Goal: Entertainment & Leisure: Consume media (video, audio)

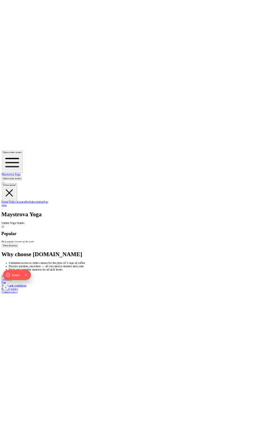
scroll to position [326, 0]
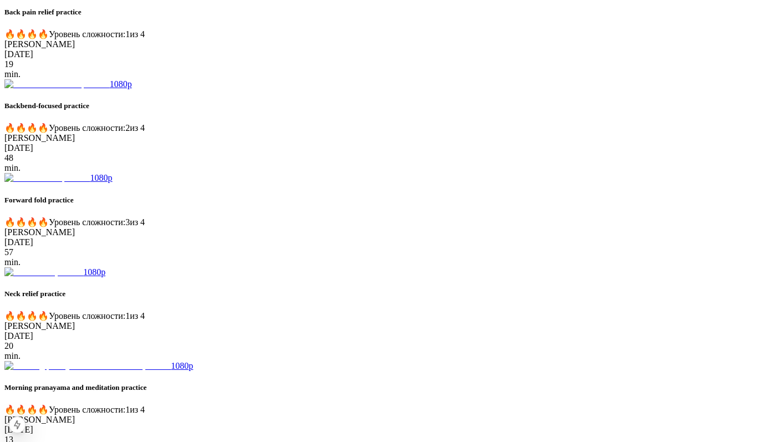
scroll to position [555, 0]
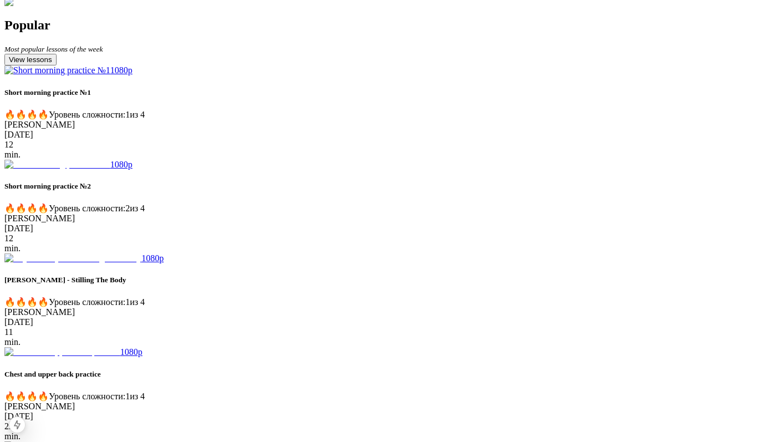
scroll to position [215, 0]
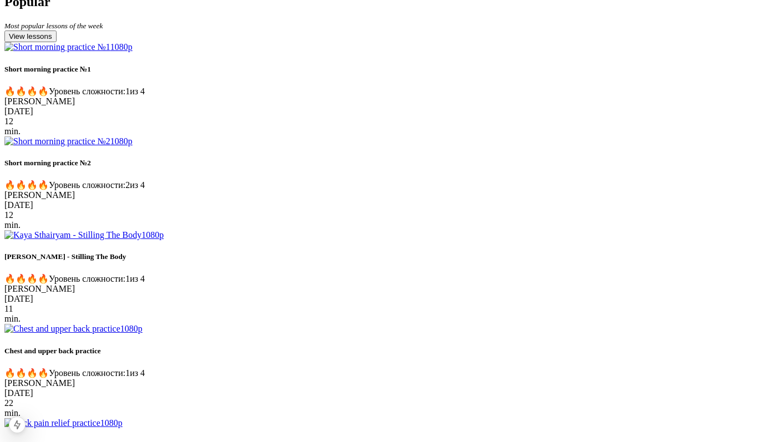
scroll to position [247, 0]
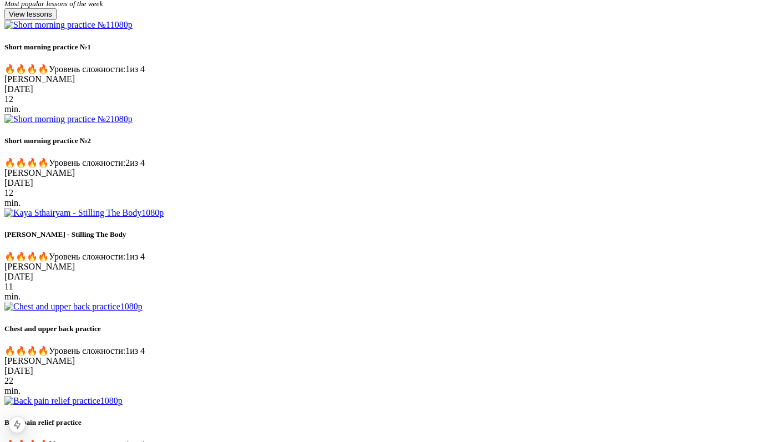
scroll to position [177, 0]
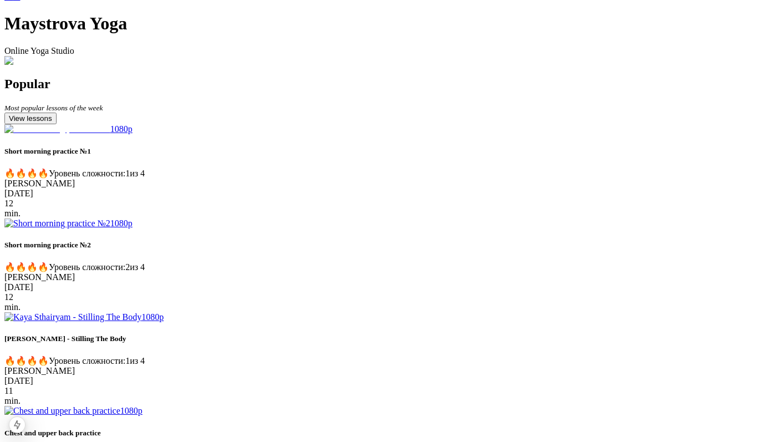
scroll to position [246, 0]
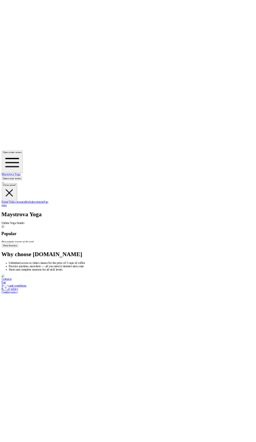
scroll to position [246, 0]
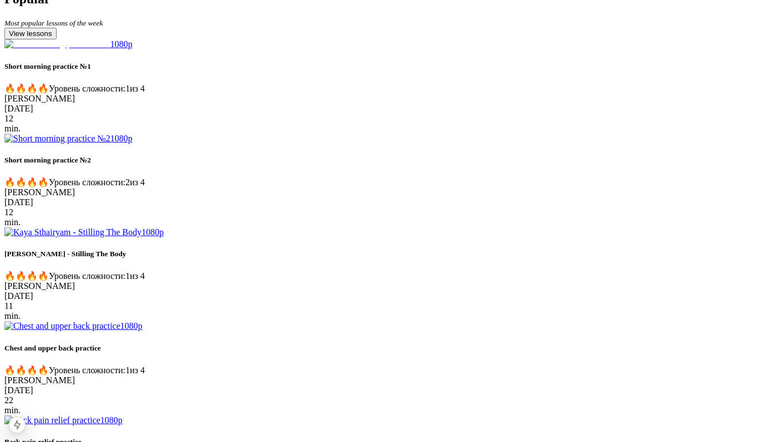
scroll to position [261, 0]
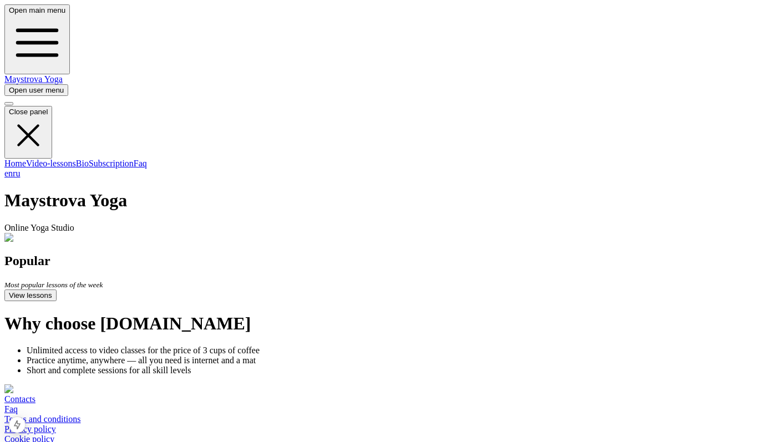
scroll to position [261, 0]
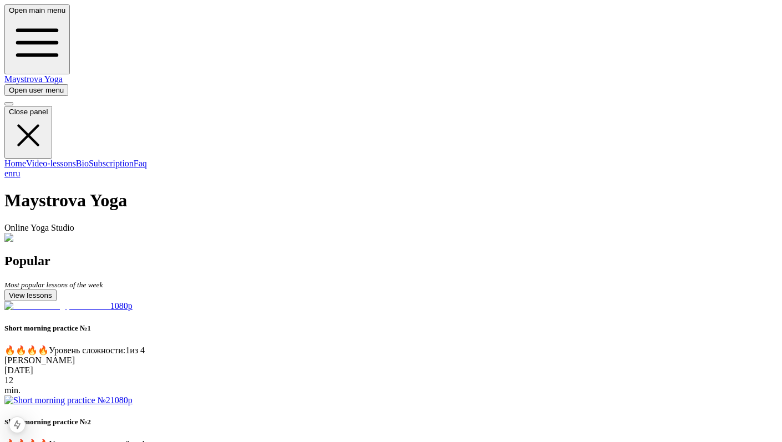
click at [70, 233] on img at bounding box center [37, 238] width 66 height 10
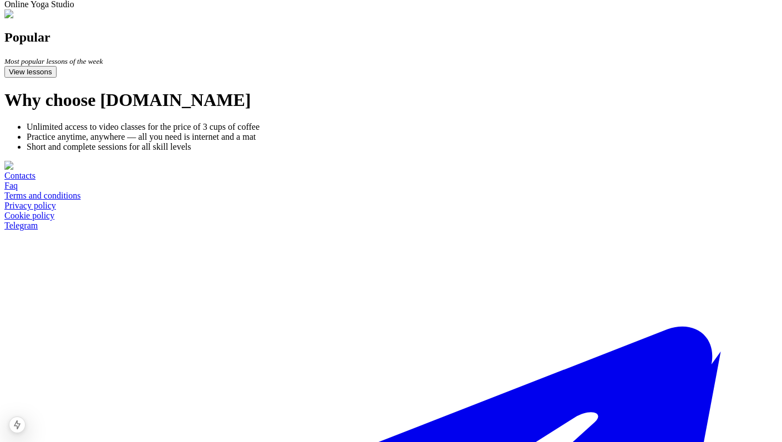
scroll to position [267, 0]
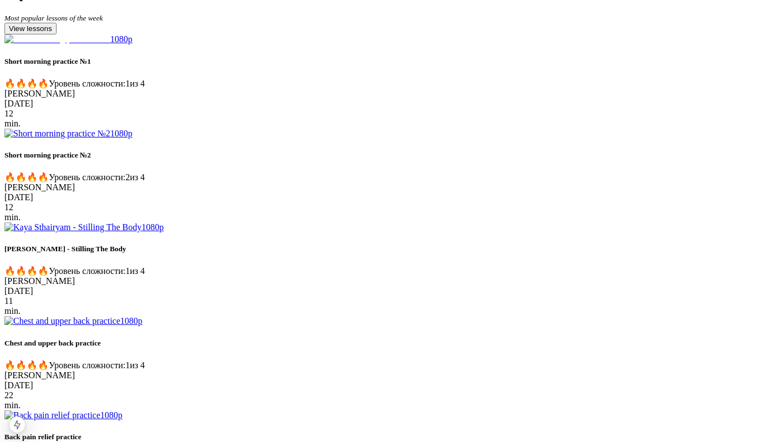
click at [110, 44] on img at bounding box center [57, 39] width 106 height 10
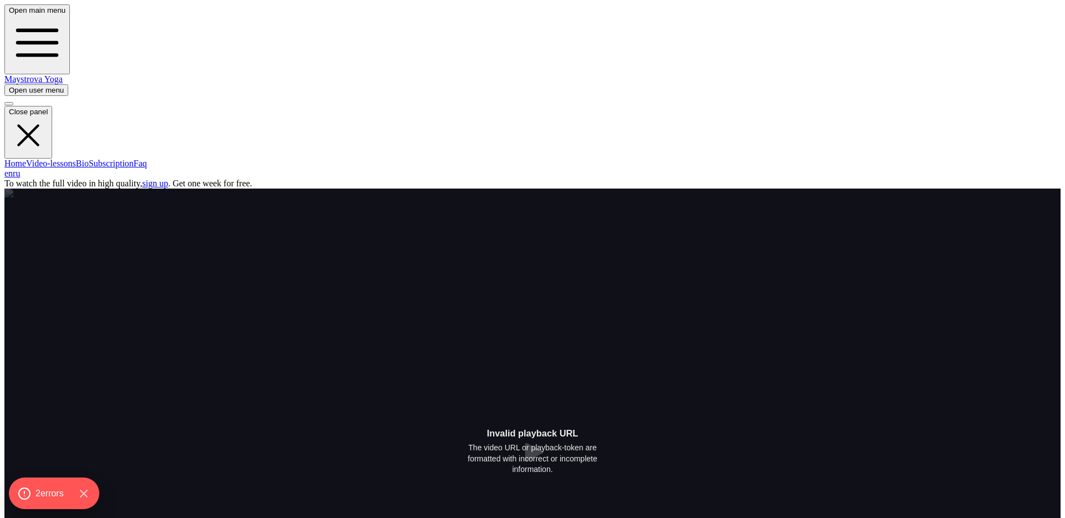
click at [62, 495] on span "3 error s" at bounding box center [49, 493] width 31 height 14
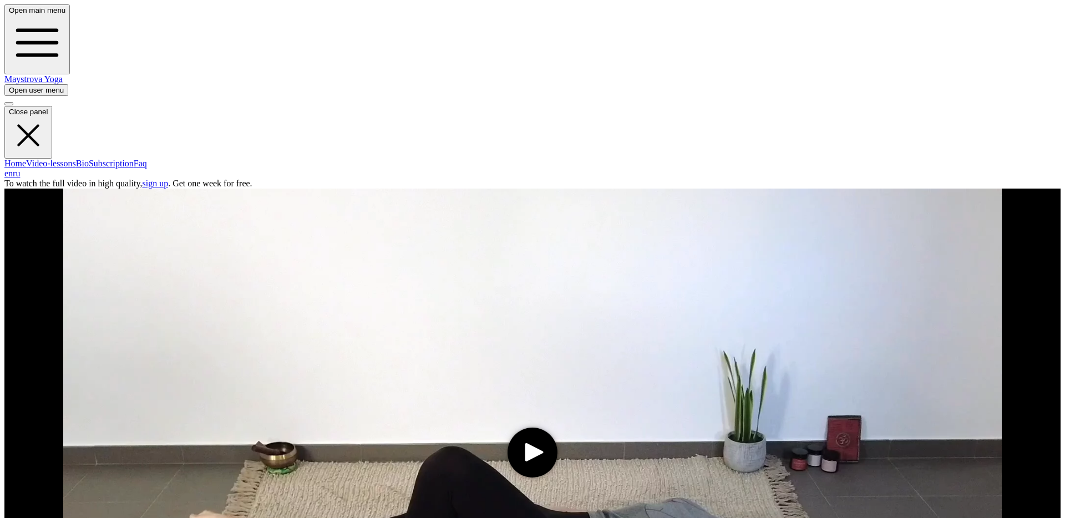
click at [525, 443] on icon "play" at bounding box center [534, 452] width 18 height 18
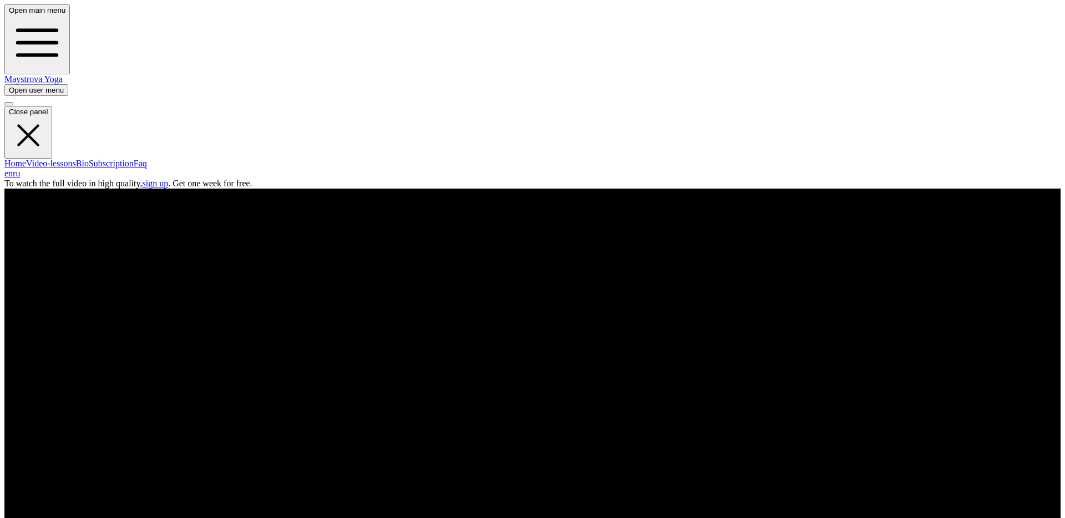
click at [9, 86] on span "button" at bounding box center [9, 90] width 0 height 8
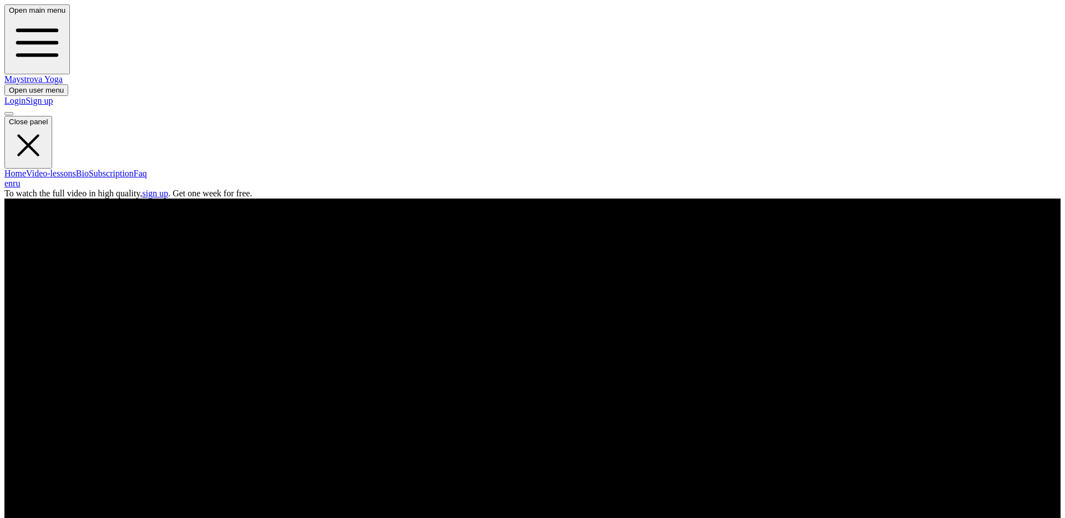
click at [26, 96] on link "Login" at bounding box center [14, 100] width 21 height 9
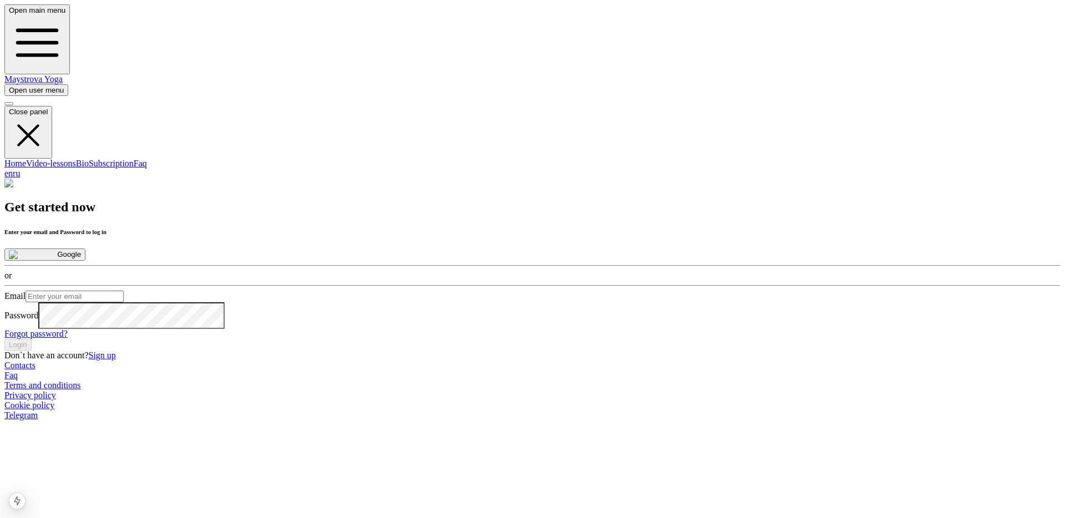
click at [85, 249] on button "Google" at bounding box center [44, 255] width 81 height 12
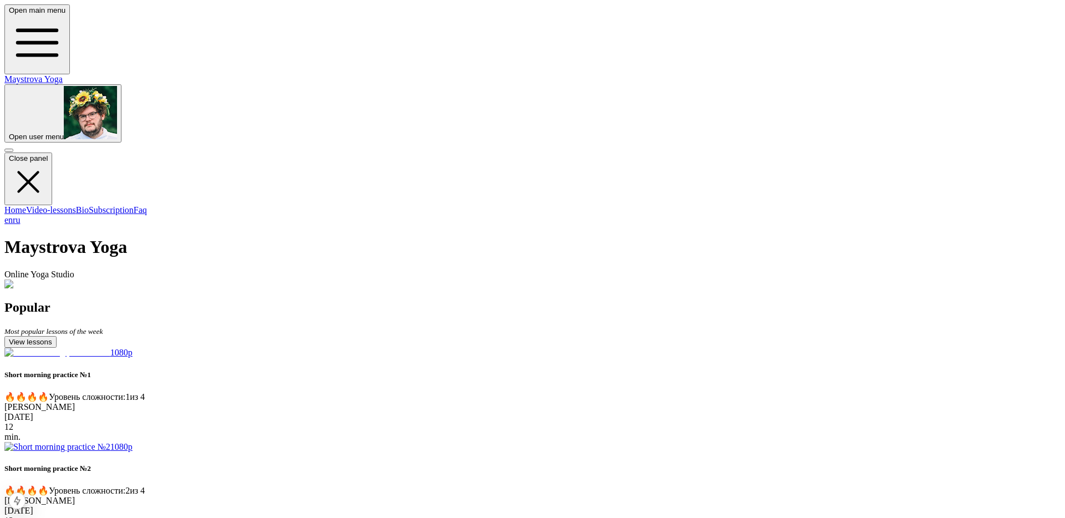
click at [88, 264] on div "Maystrova Yoga Online Yoga Studio" at bounding box center [532, 263] width 1056 height 52
click at [110, 358] on img at bounding box center [57, 353] width 106 height 10
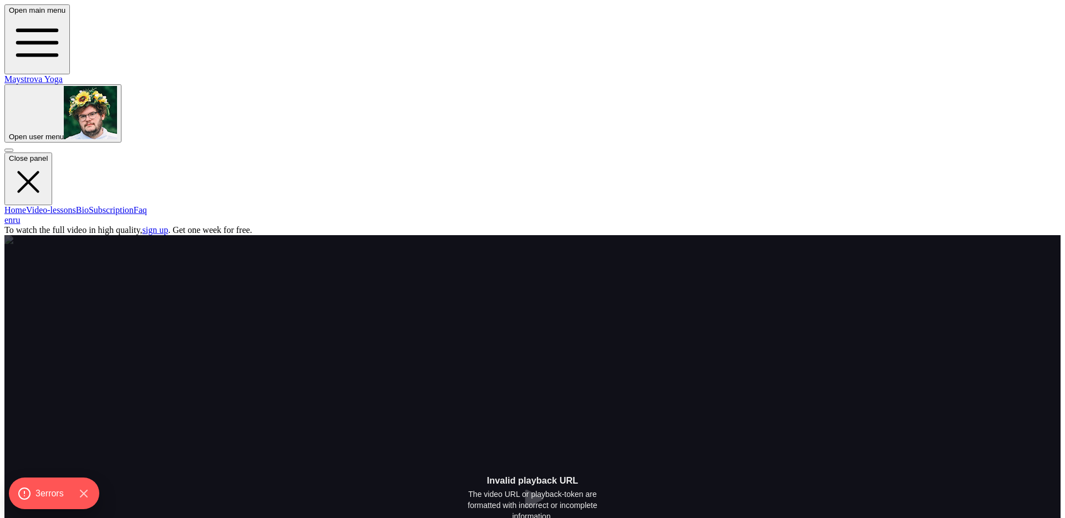
click at [9, 133] on span "button" at bounding box center [9, 137] width 0 height 8
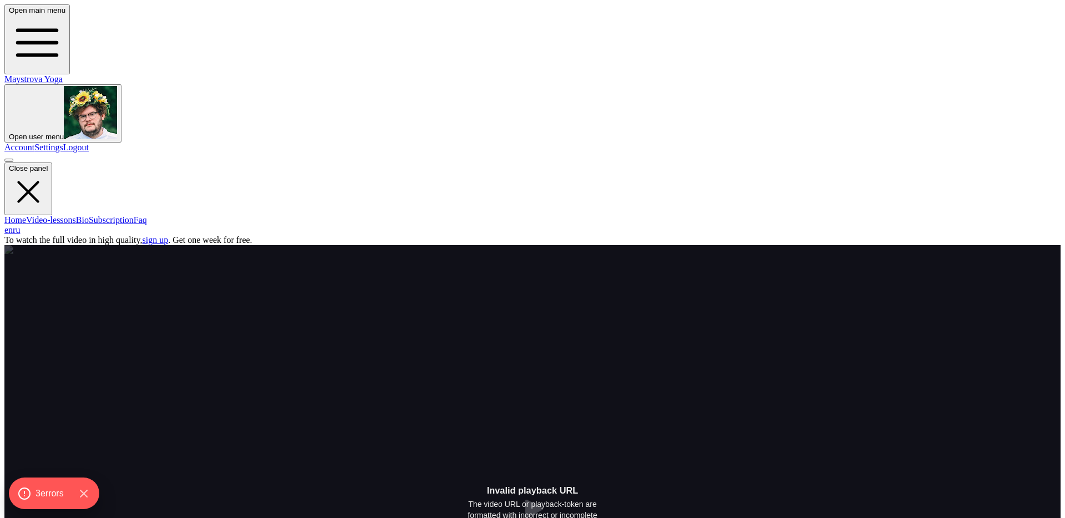
click at [34, 143] on link "Account" at bounding box center [19, 147] width 30 height 9
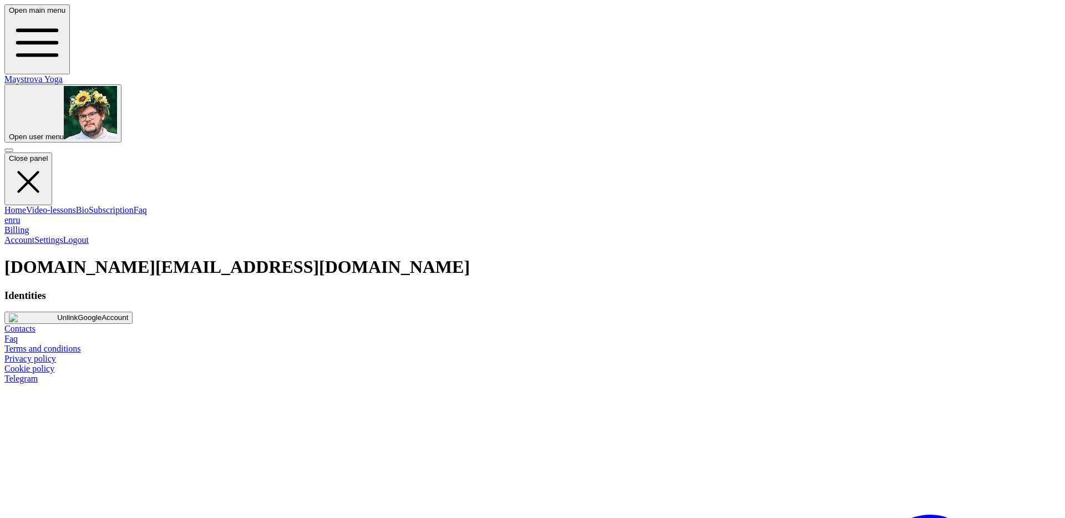
click at [29, 225] on link "Billing" at bounding box center [16, 229] width 24 height 9
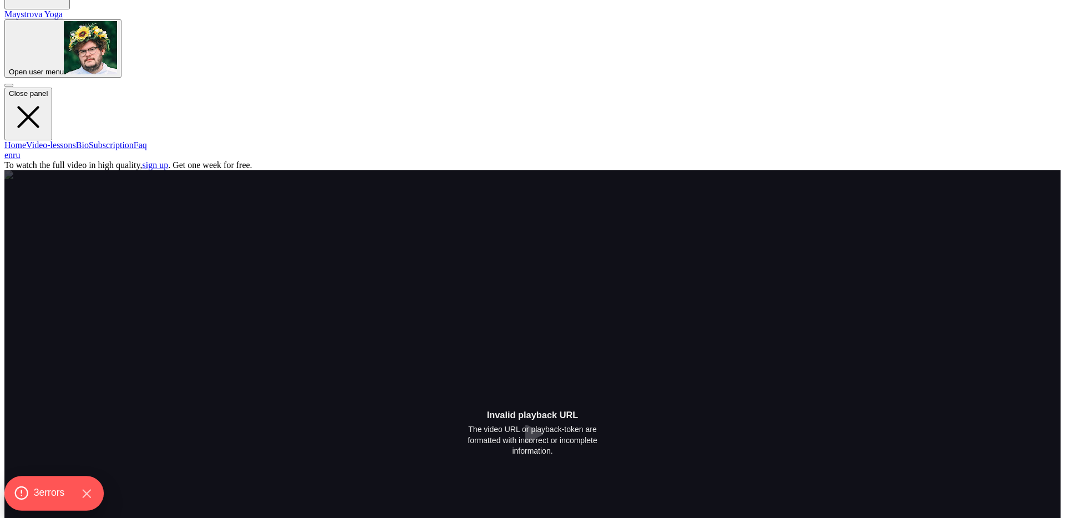
click at [62, 500] on div "3 error s" at bounding box center [54, 493] width 80 height 15
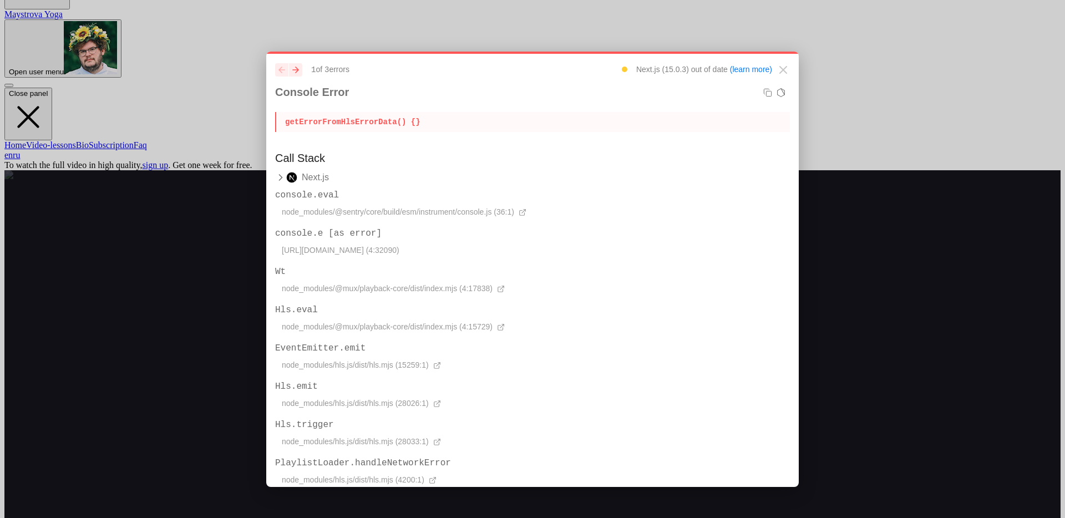
scroll to position [125, 0]
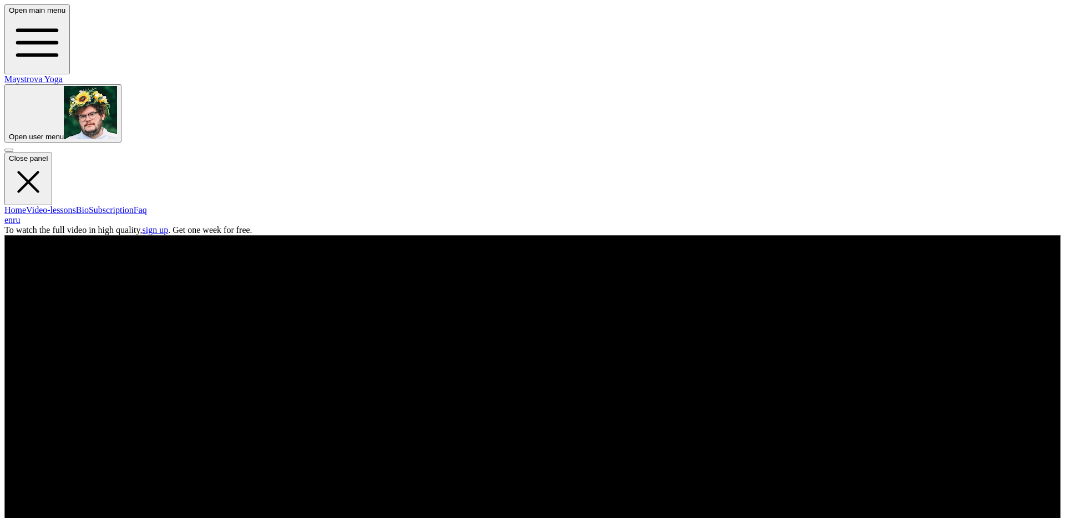
scroll to position [65, 0]
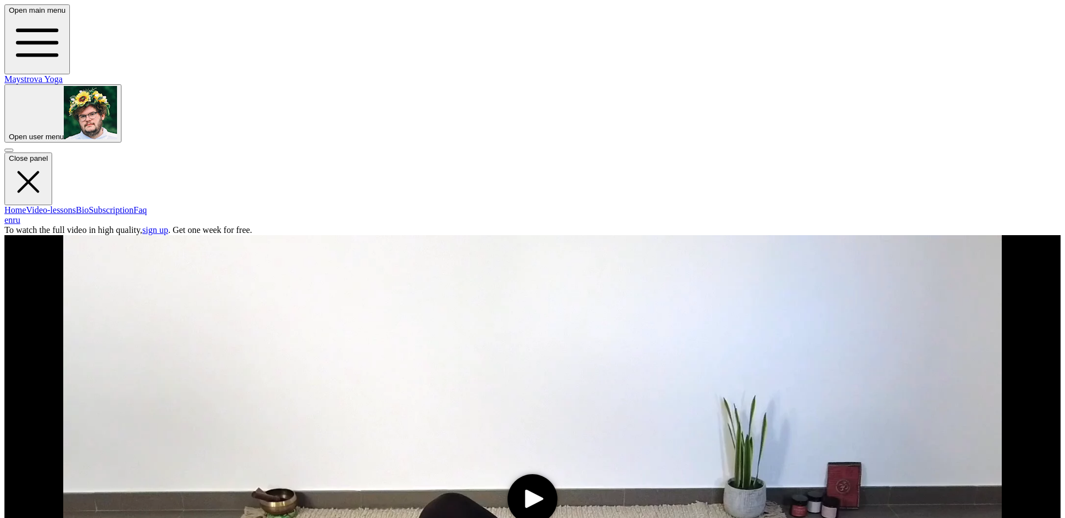
scroll to position [65, 0]
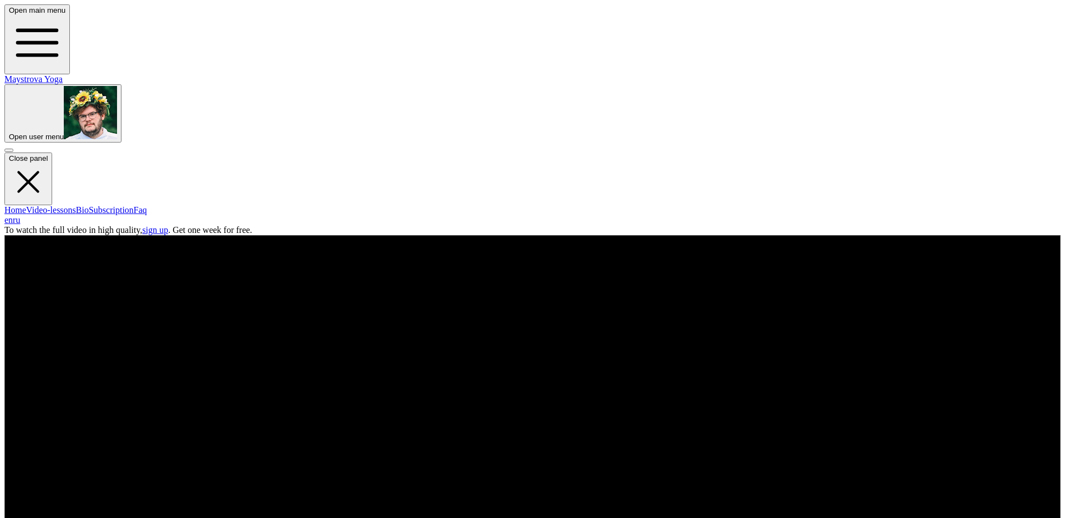
scroll to position [65, 0]
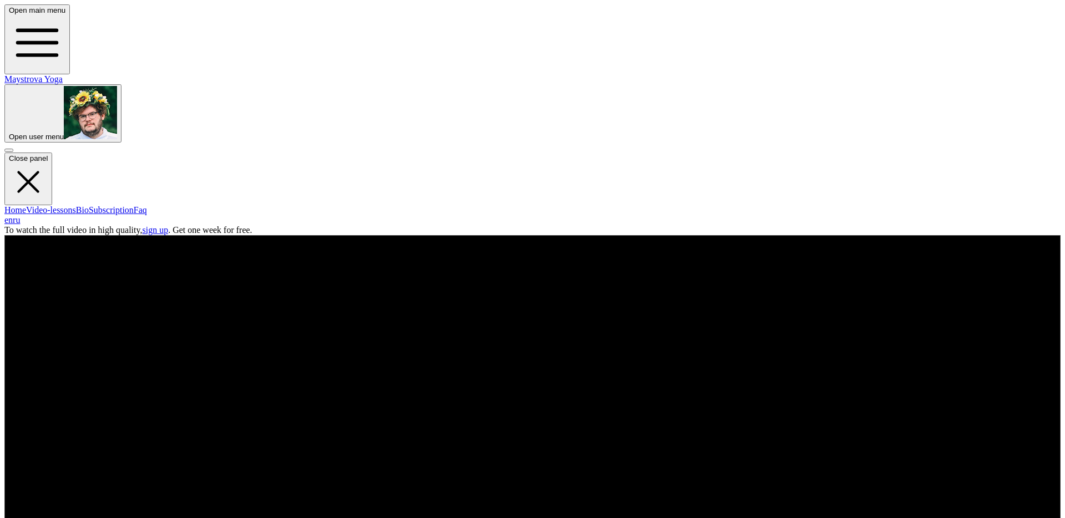
scroll to position [65, 0]
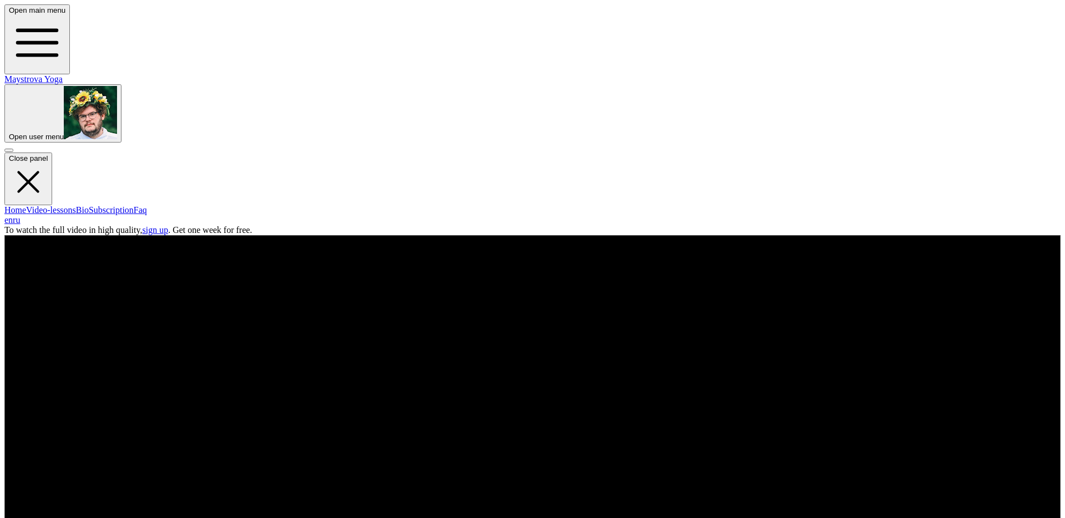
scroll to position [65, 0]
click at [525, 490] on icon "play" at bounding box center [534, 499] width 18 height 18
click at [9, 133] on span "button" at bounding box center [9, 137] width 0 height 8
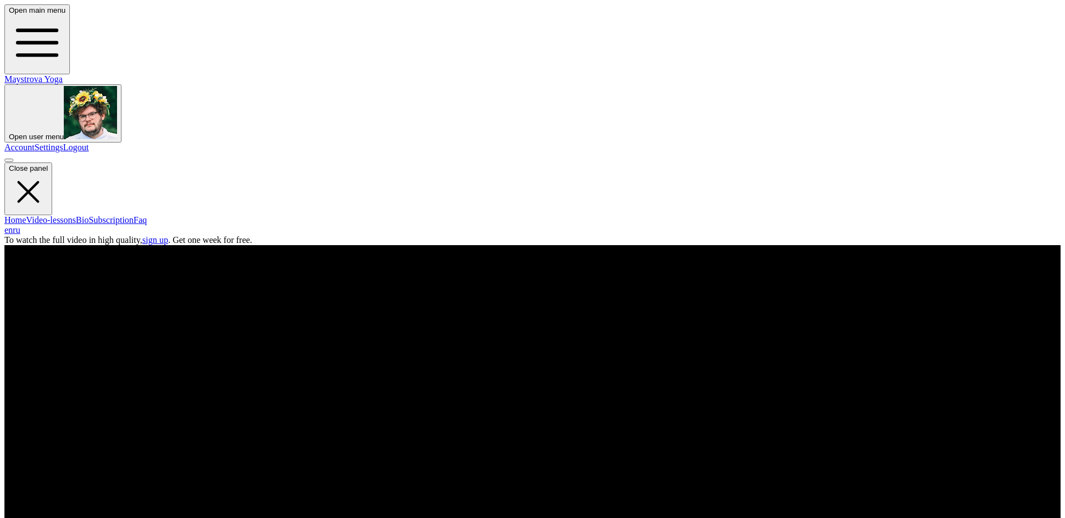
click at [89, 143] on link "Logout" at bounding box center [76, 147] width 26 height 9
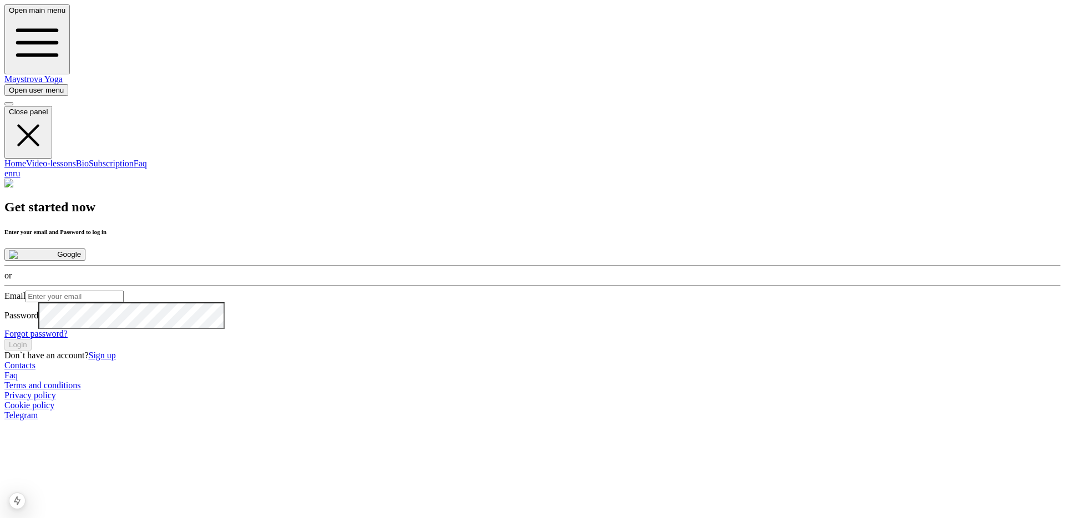
click at [13, 102] on button at bounding box center [8, 103] width 9 height 3
click at [26, 159] on link "Home" at bounding box center [15, 163] width 22 height 9
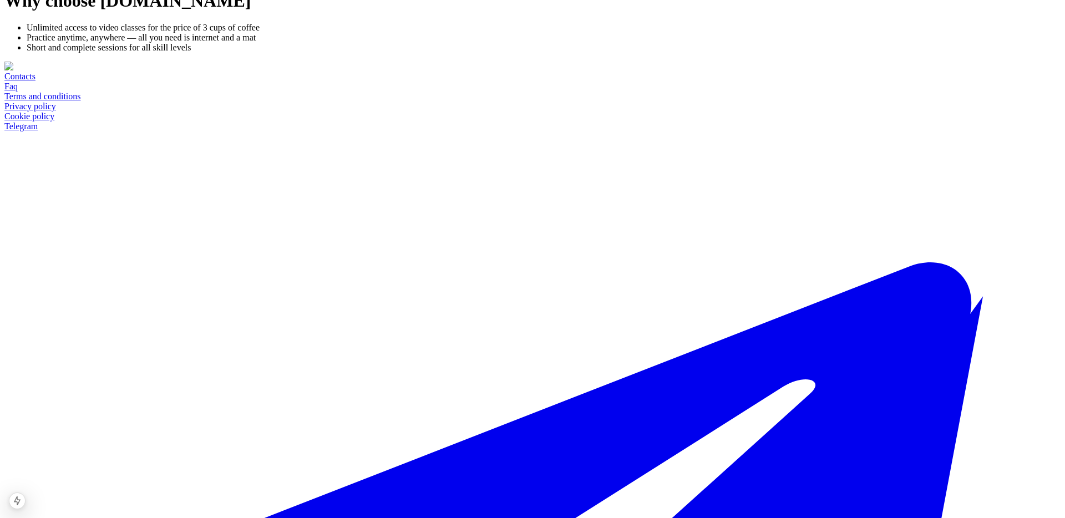
scroll to position [327, 0]
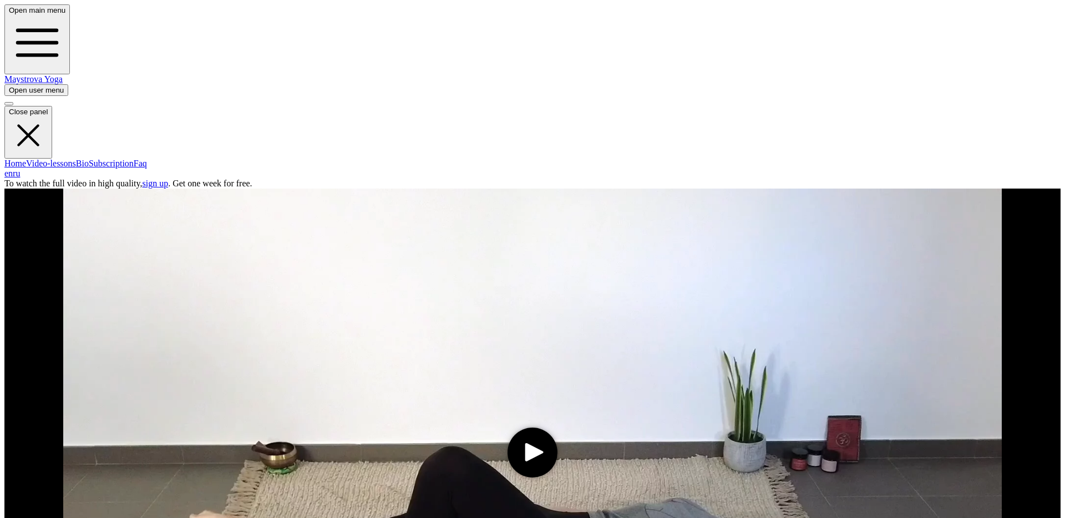
click at [508, 428] on media-play-button "play" at bounding box center [533, 453] width 50 height 50
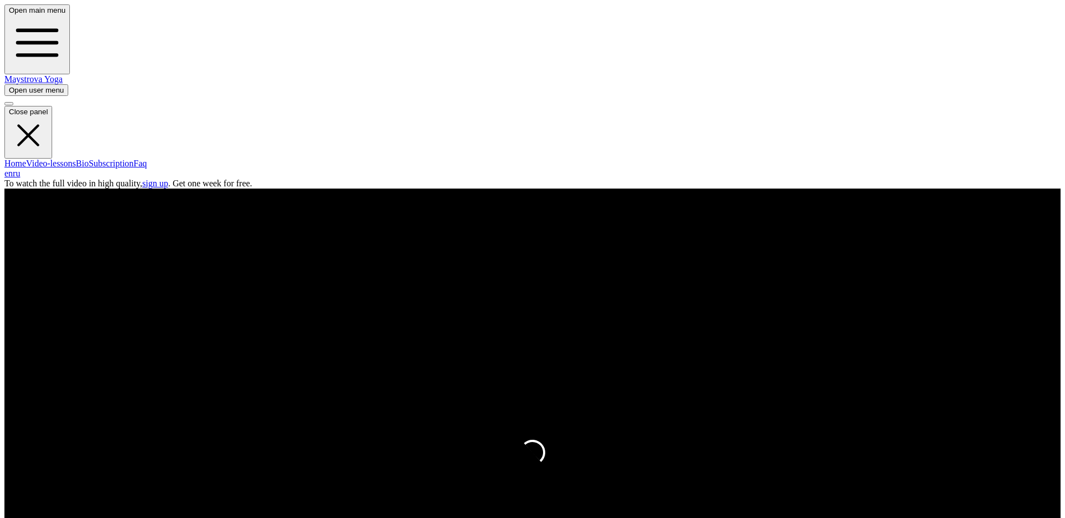
type input "0.788087137516947"
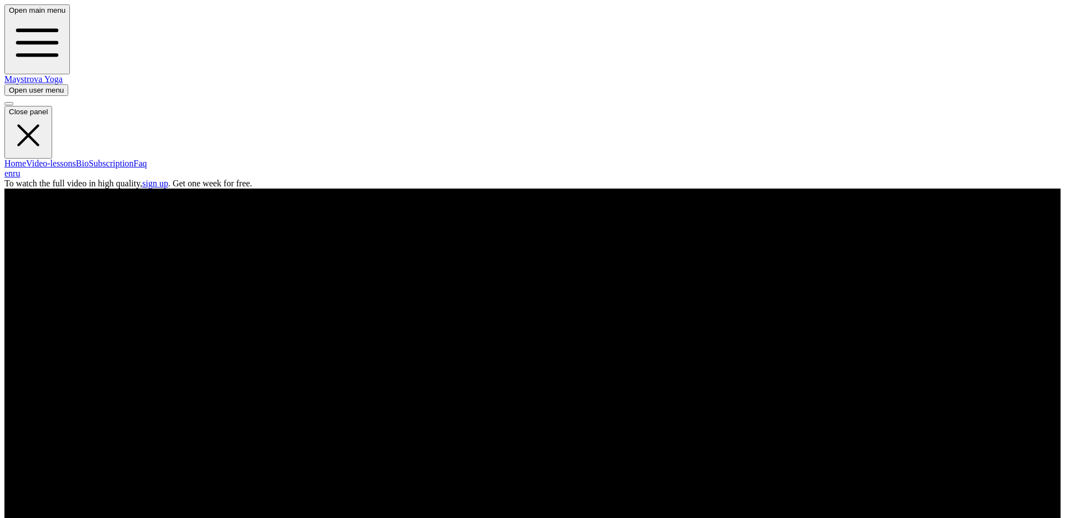
click at [9, 86] on span "button" at bounding box center [9, 90] width 0 height 8
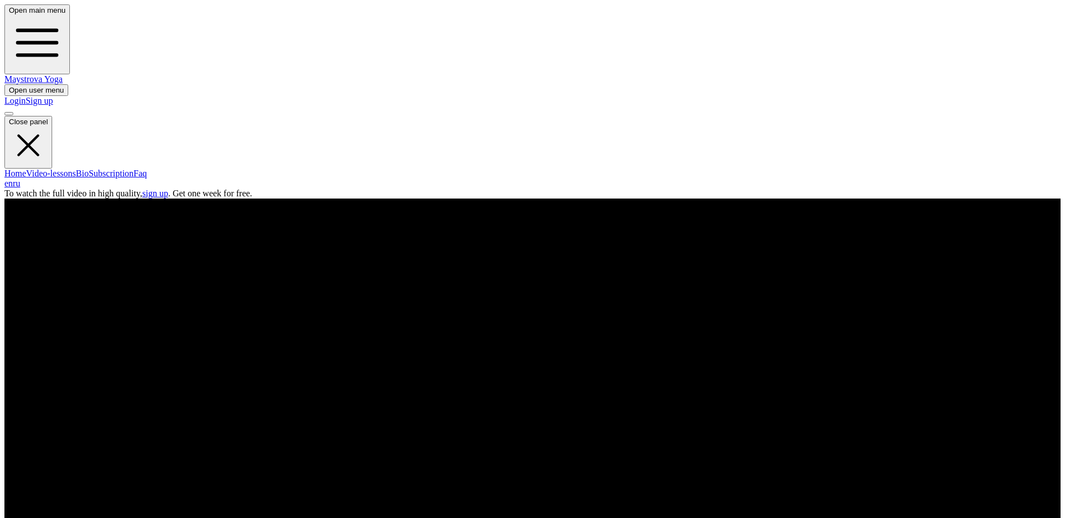
click at [839, 96] on div "Login Sign up" at bounding box center [532, 101] width 1056 height 10
click at [26, 96] on link "Login" at bounding box center [14, 100] width 21 height 9
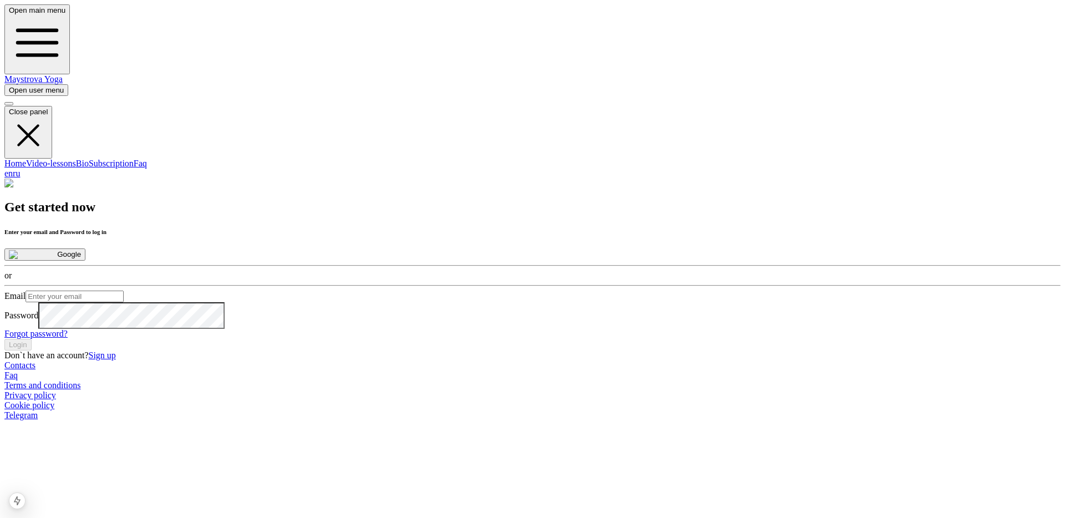
click at [85, 249] on button "Google" at bounding box center [44, 255] width 81 height 12
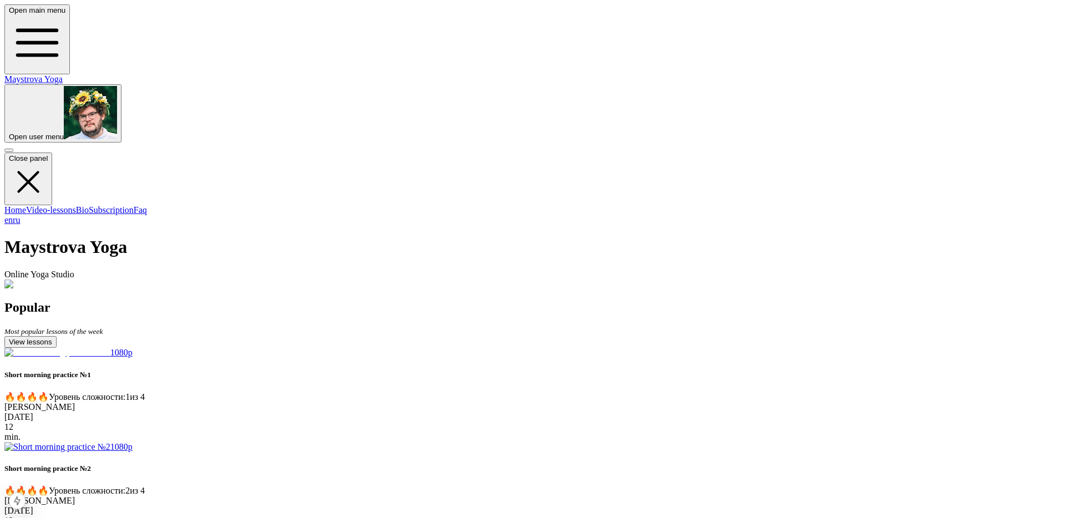
click at [74, 205] on link "Video-lessons" at bounding box center [51, 209] width 50 height 9
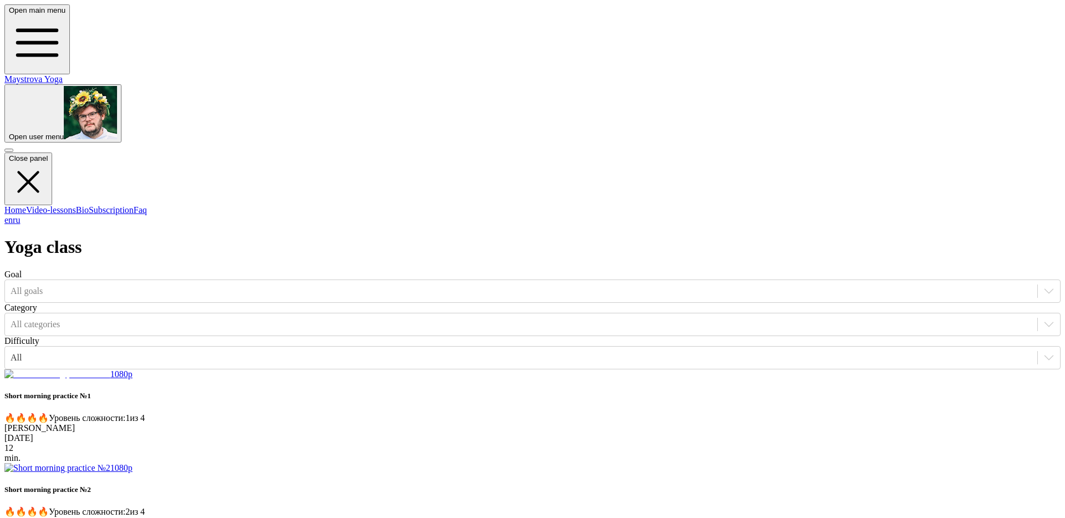
click at [110, 370] on img at bounding box center [57, 375] width 106 height 10
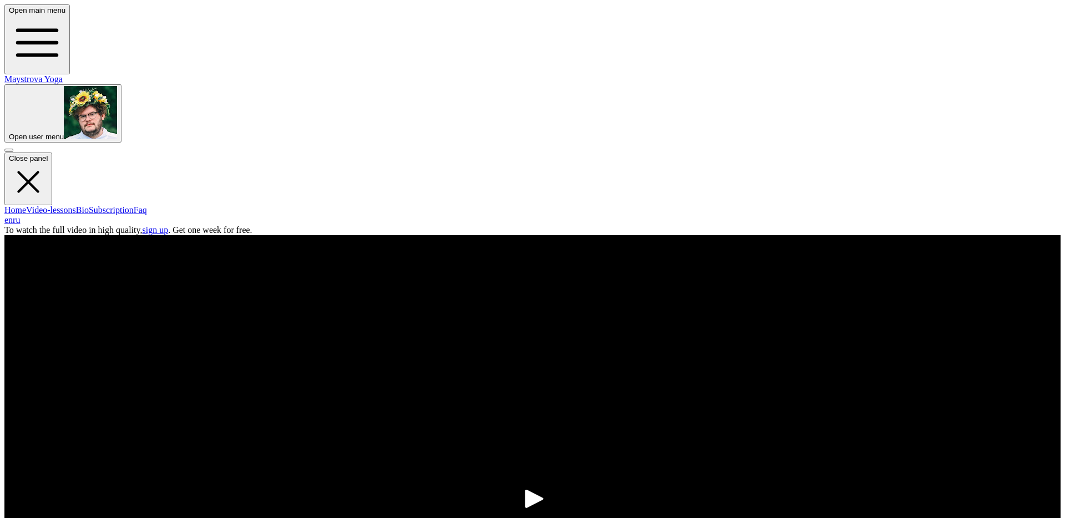
click at [525, 490] on icon "play" at bounding box center [534, 499] width 18 height 18
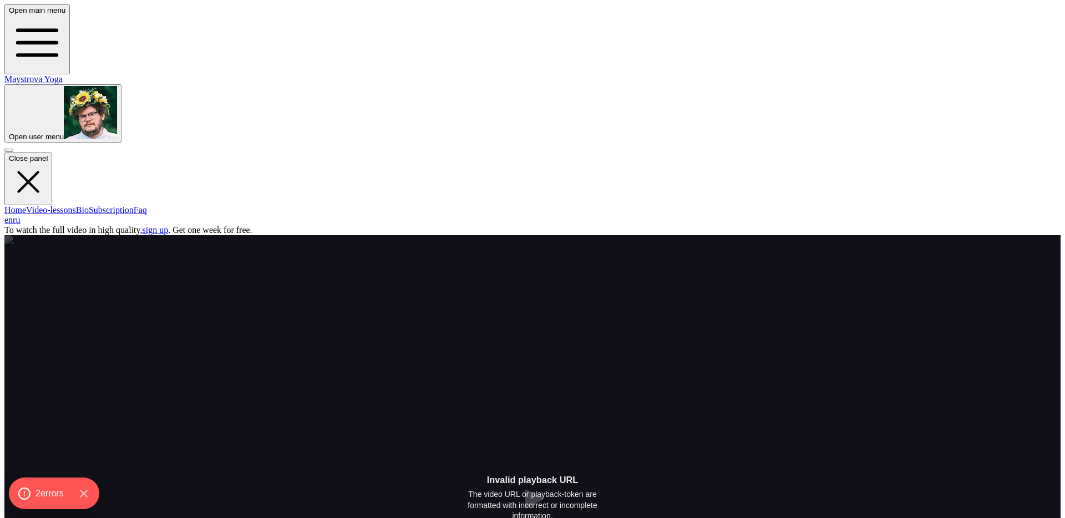
click at [9, 133] on span "button" at bounding box center [9, 137] width 0 height 8
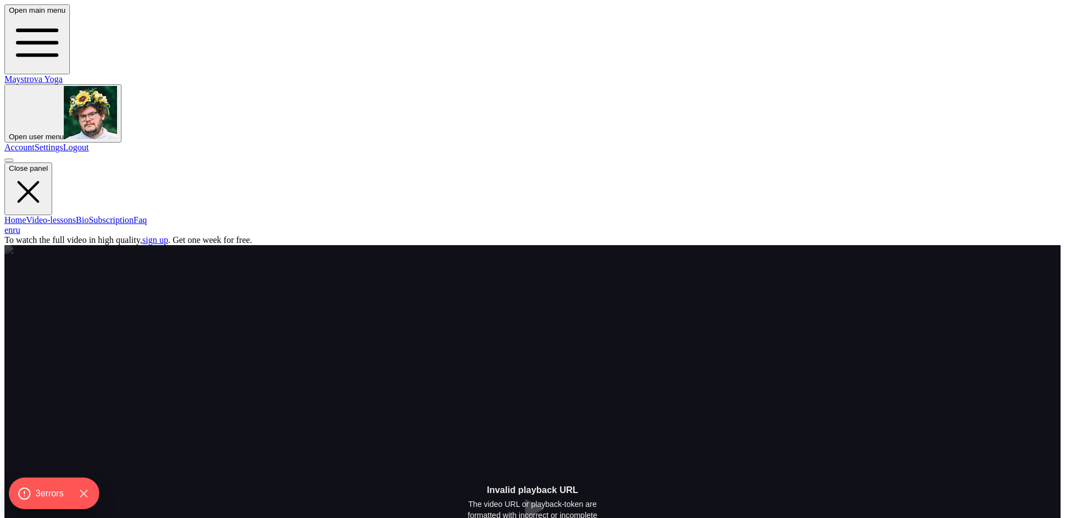
click at [89, 143] on link "Logout" at bounding box center [76, 147] width 26 height 9
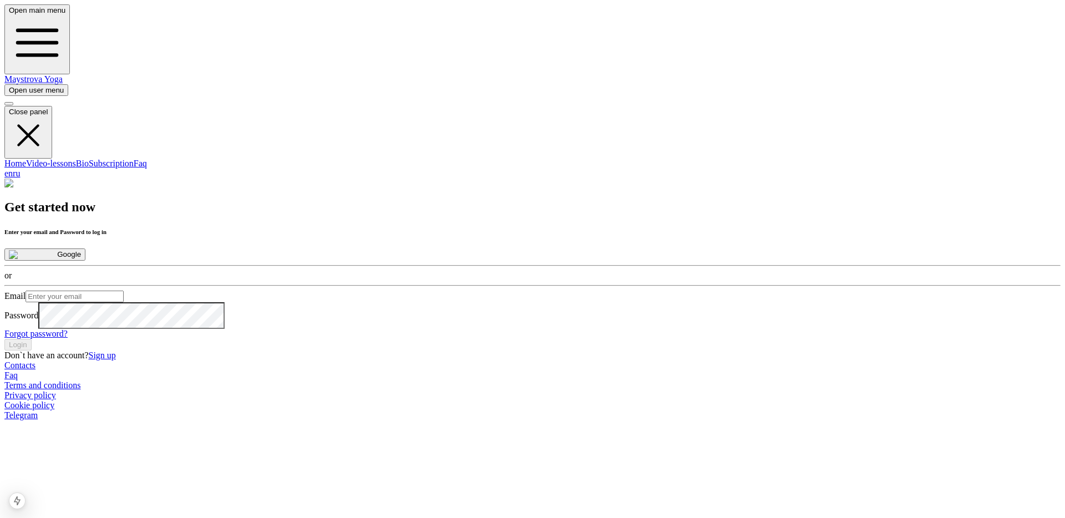
click at [26, 159] on link "Home" at bounding box center [15, 163] width 22 height 9
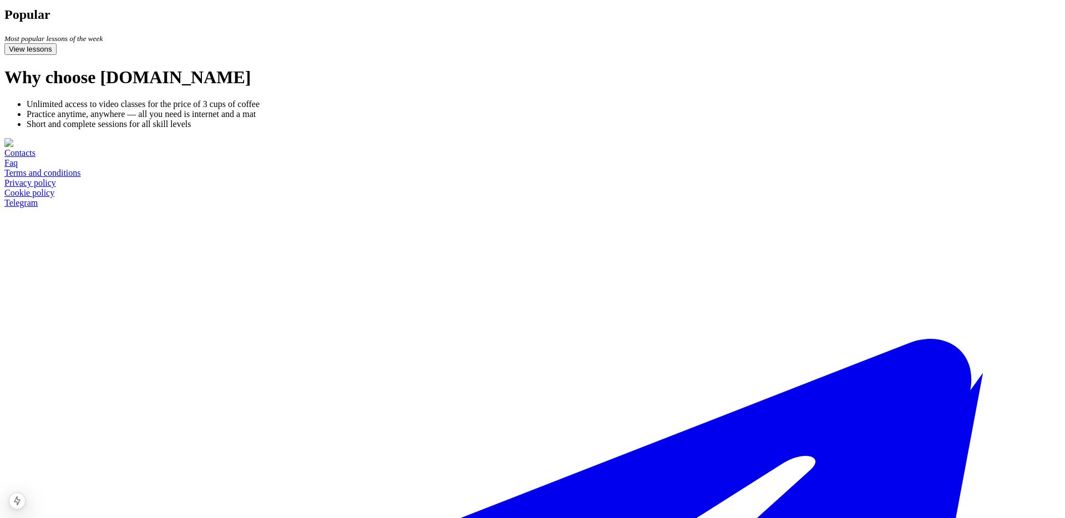
scroll to position [254, 0]
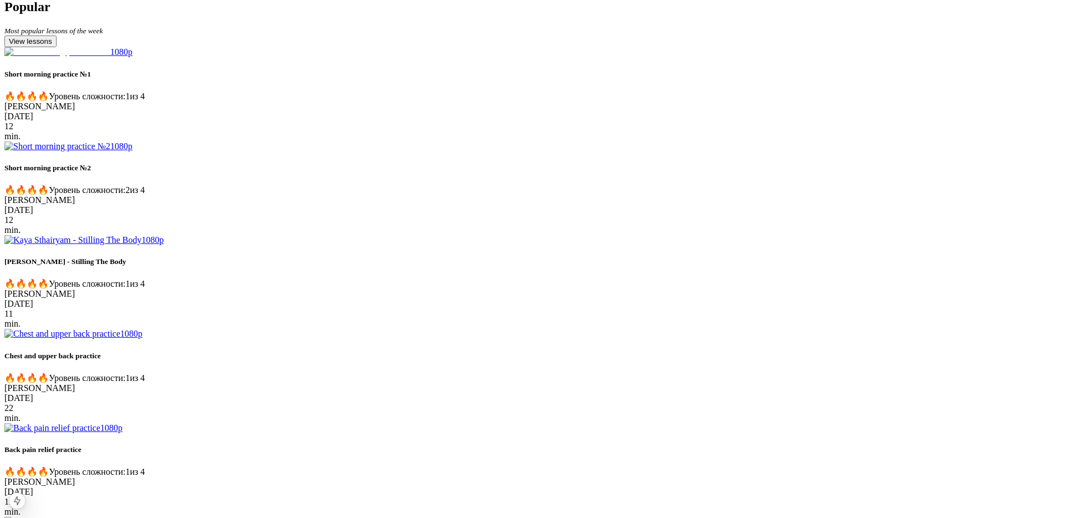
click at [110, 57] on img at bounding box center [57, 52] width 106 height 10
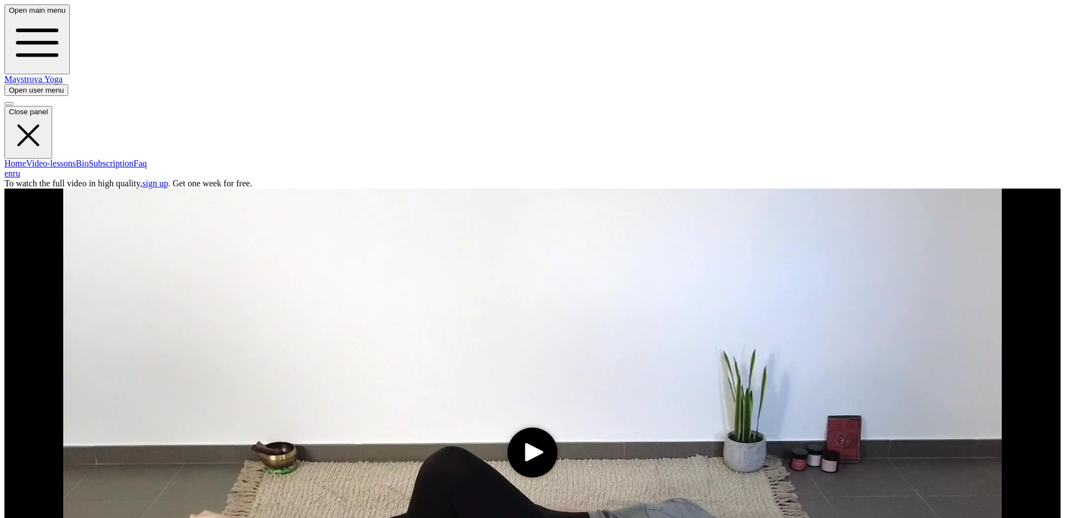
click at [508, 428] on media-play-button "play" at bounding box center [533, 453] width 50 height 50
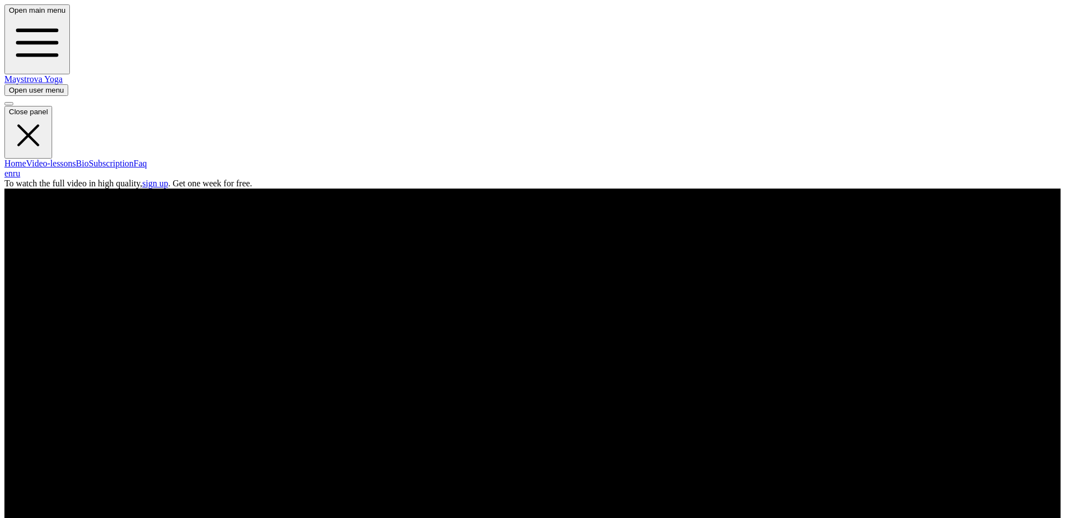
click at [9, 86] on span "button" at bounding box center [9, 90] width 0 height 8
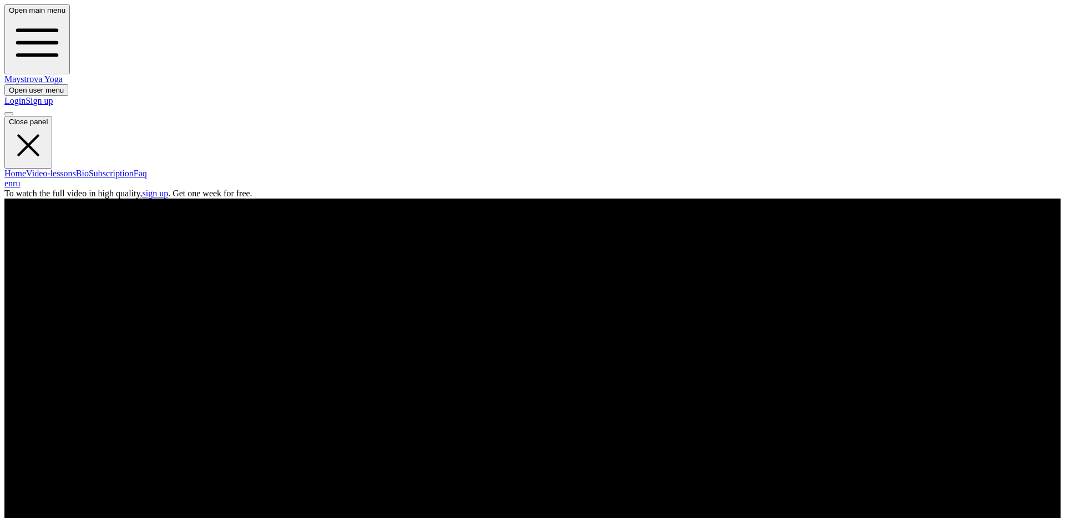
click at [26, 96] on link "Login" at bounding box center [14, 100] width 21 height 9
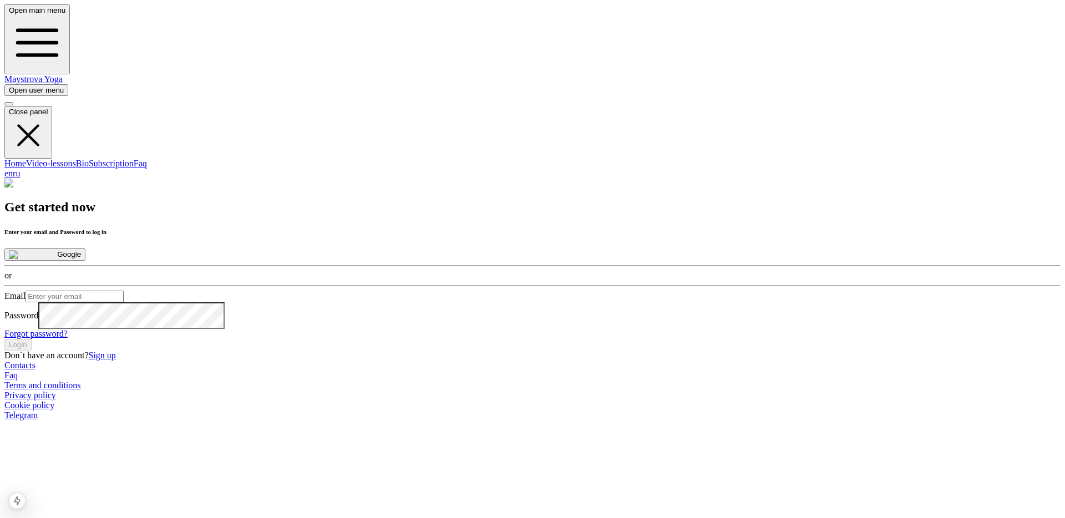
click at [85, 249] on button "Google" at bounding box center [44, 255] width 81 height 12
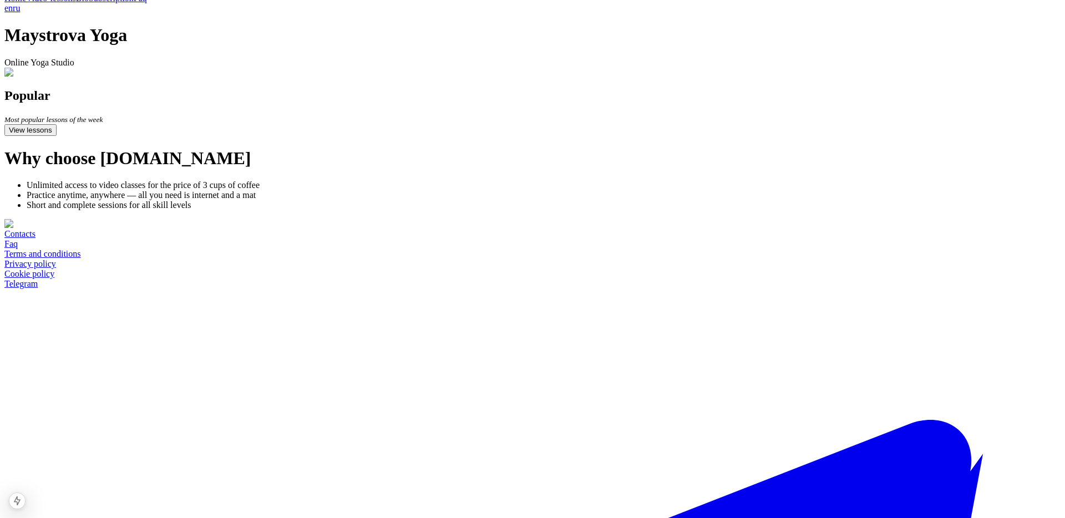
scroll to position [270, 0]
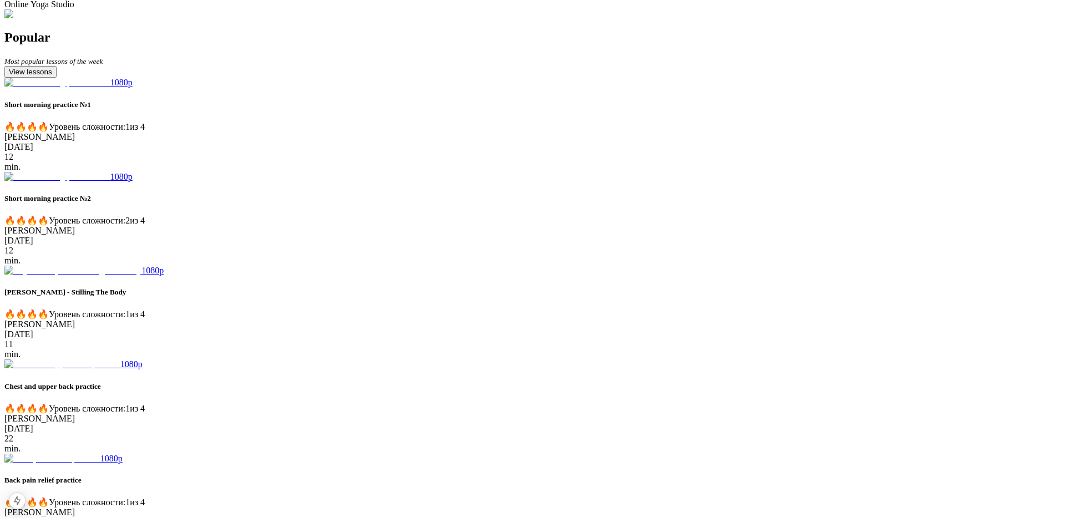
click at [110, 88] on img at bounding box center [57, 83] width 106 height 10
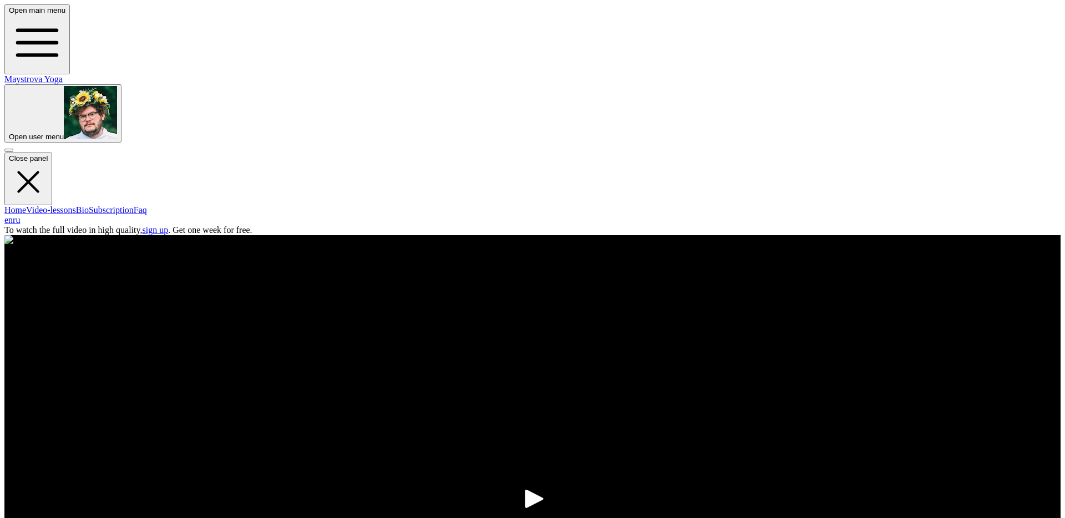
click at [525, 490] on icon "play" at bounding box center [534, 499] width 18 height 18
click at [899, 34] on nav "Open main menu Maystrova Yoga Open user menu Close panel Home Video-lessons Bio…" at bounding box center [532, 114] width 1056 height 221
click at [9, 133] on span "button" at bounding box center [9, 137] width 0 height 8
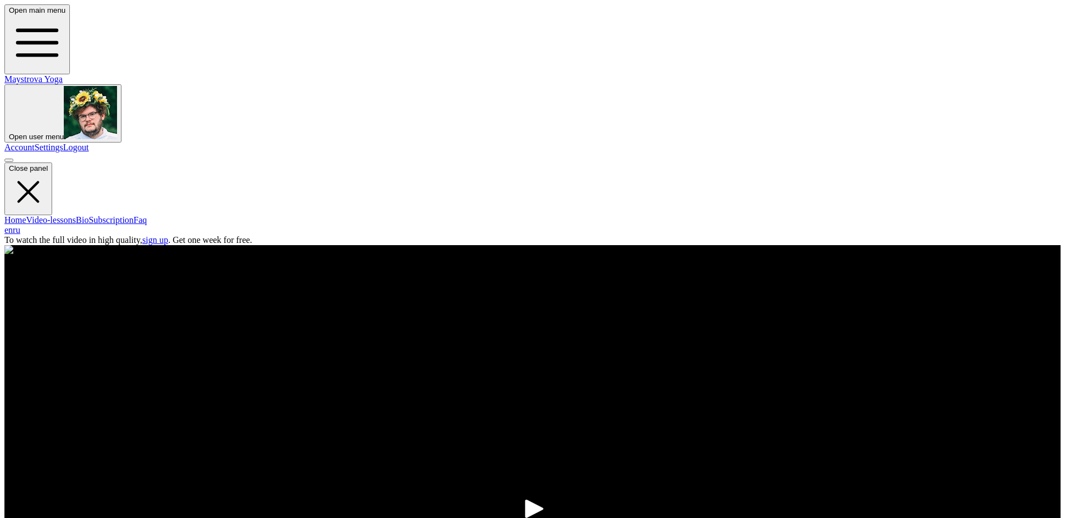
click at [830, 143] on div "Account Settings Logout" at bounding box center [532, 148] width 1056 height 10
click at [89, 143] on link "Logout" at bounding box center [76, 147] width 26 height 9
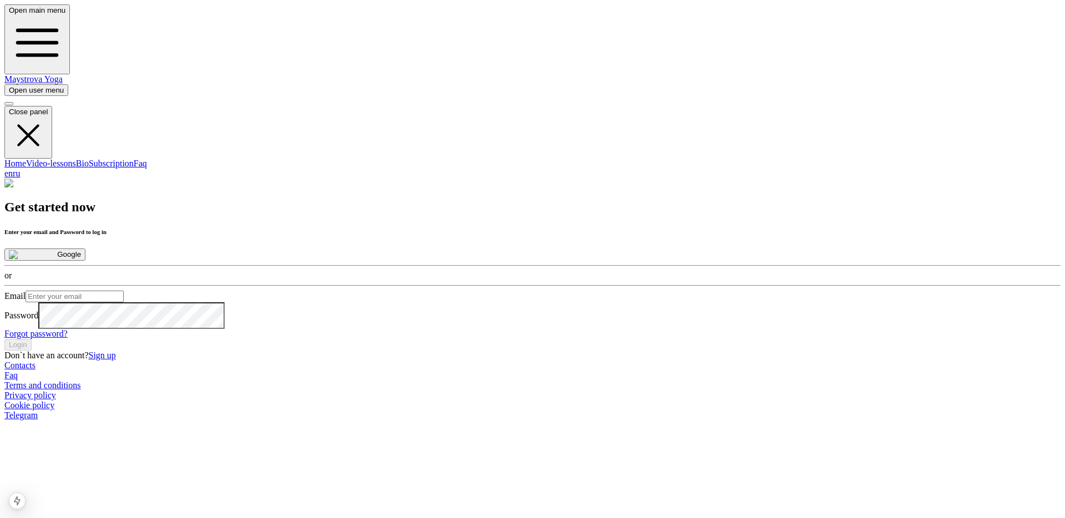
click at [85, 249] on button "Google" at bounding box center [44, 255] width 81 height 12
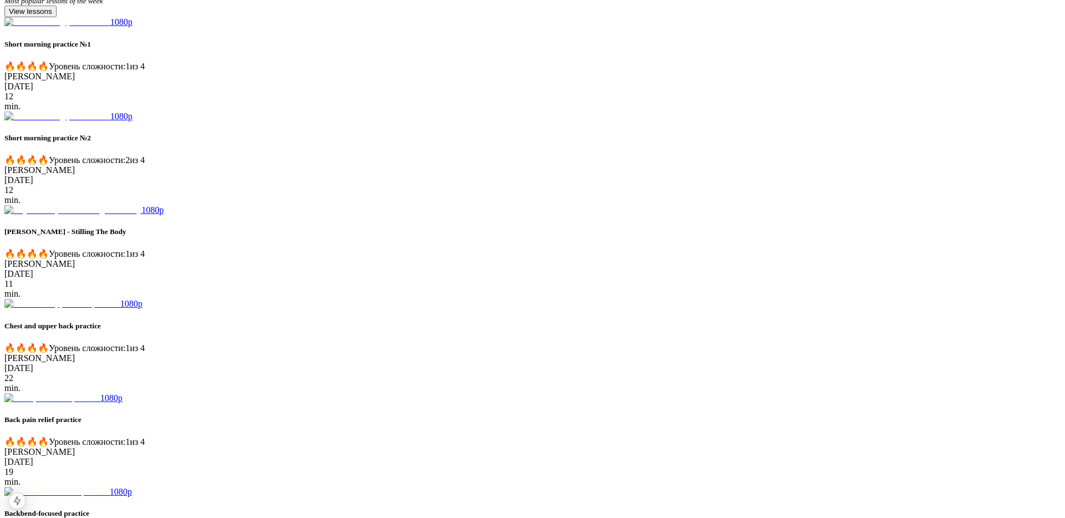
scroll to position [343, 0]
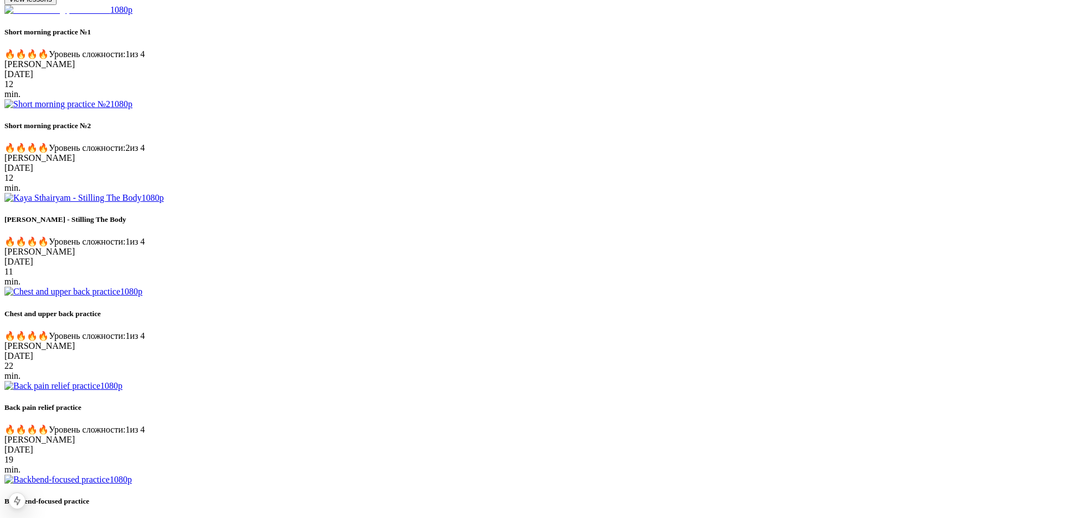
click at [110, 15] on img at bounding box center [57, 10] width 106 height 10
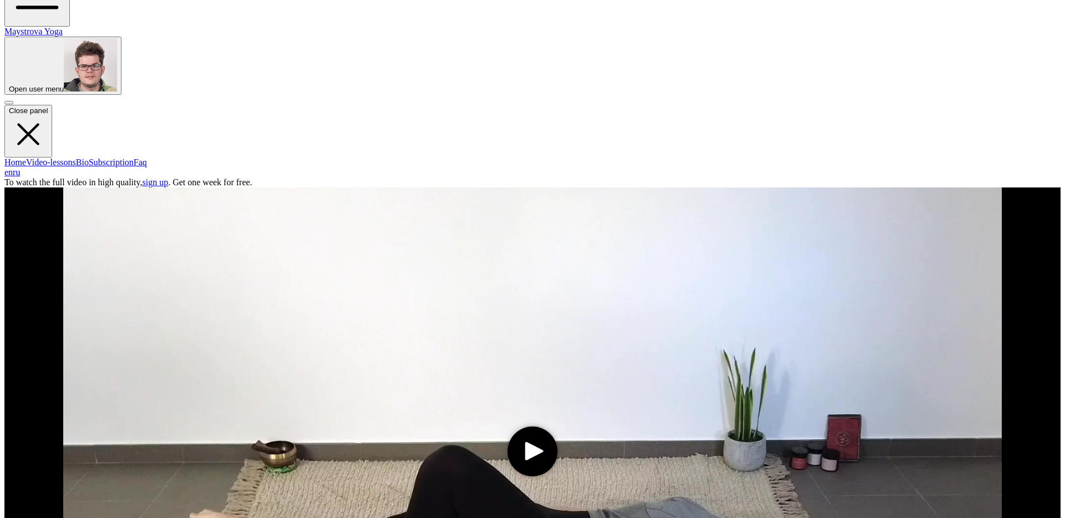
scroll to position [50, 0]
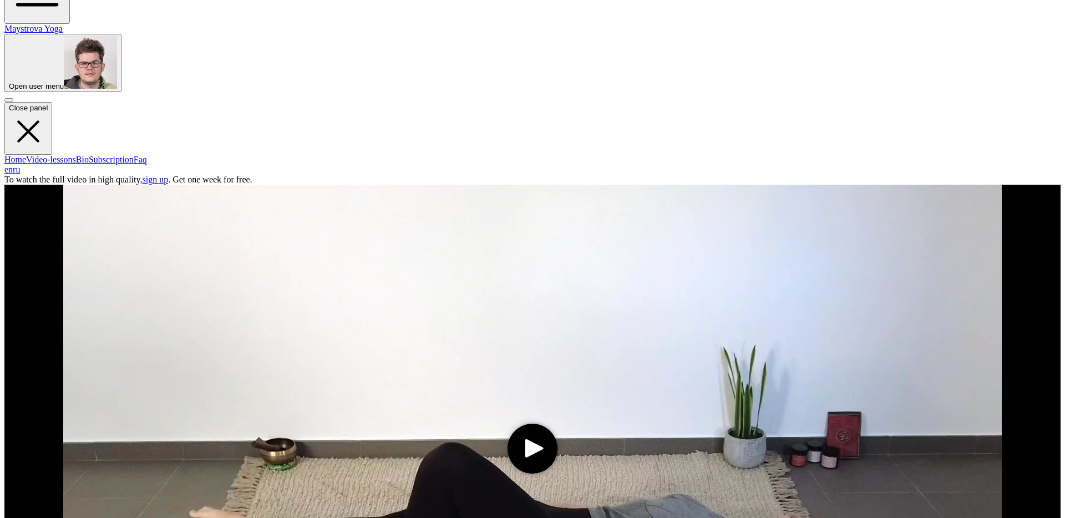
click at [407, 219] on video at bounding box center [532, 449] width 1056 height 528
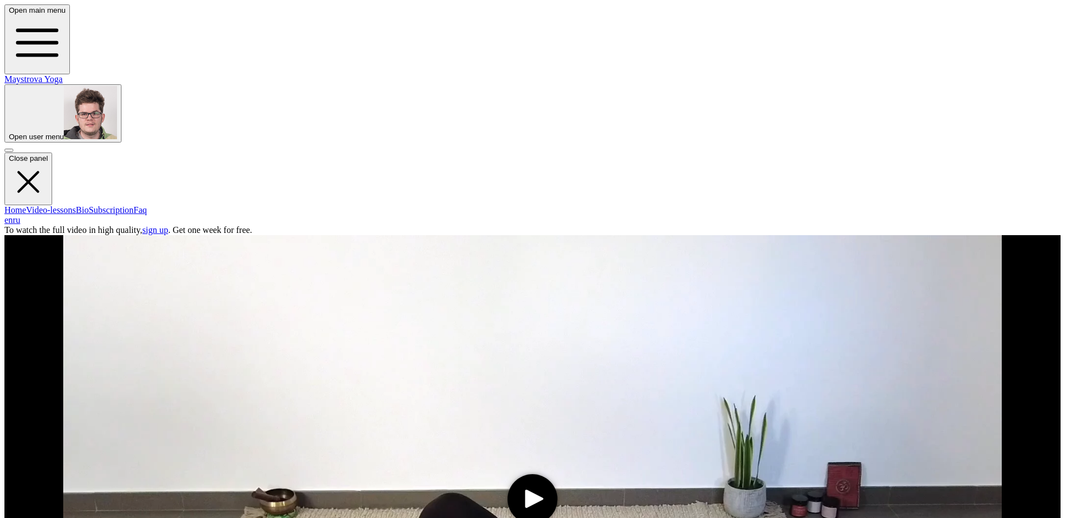
click at [9, 133] on span "button" at bounding box center [9, 137] width 0 height 8
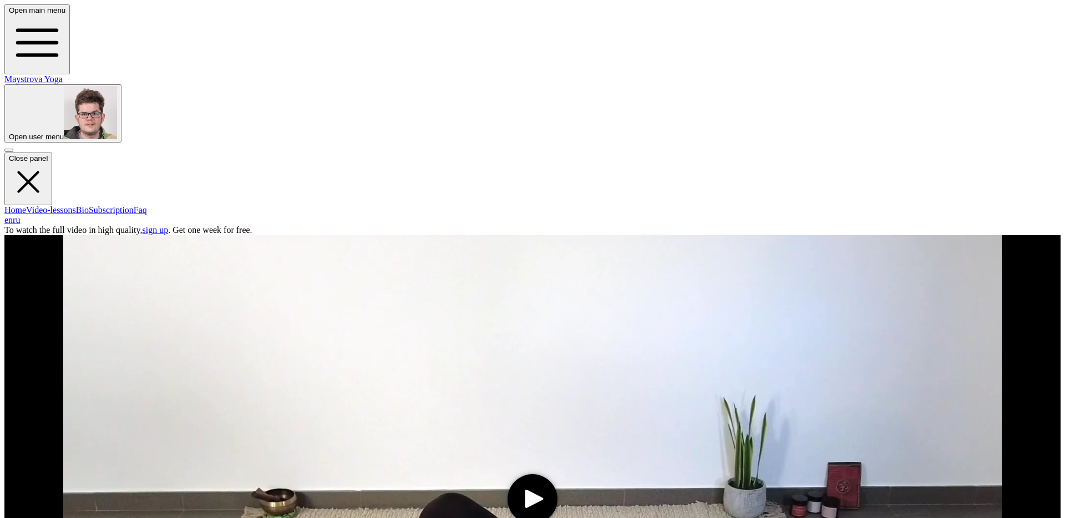
click at [9, 133] on span "button" at bounding box center [9, 137] width 0 height 8
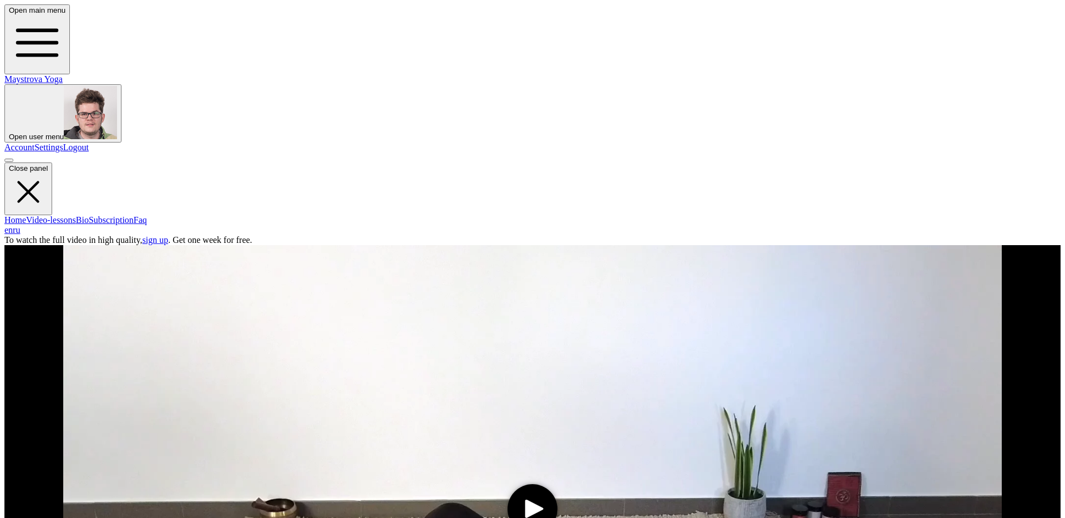
click at [89, 143] on link "Logout" at bounding box center [76, 147] width 26 height 9
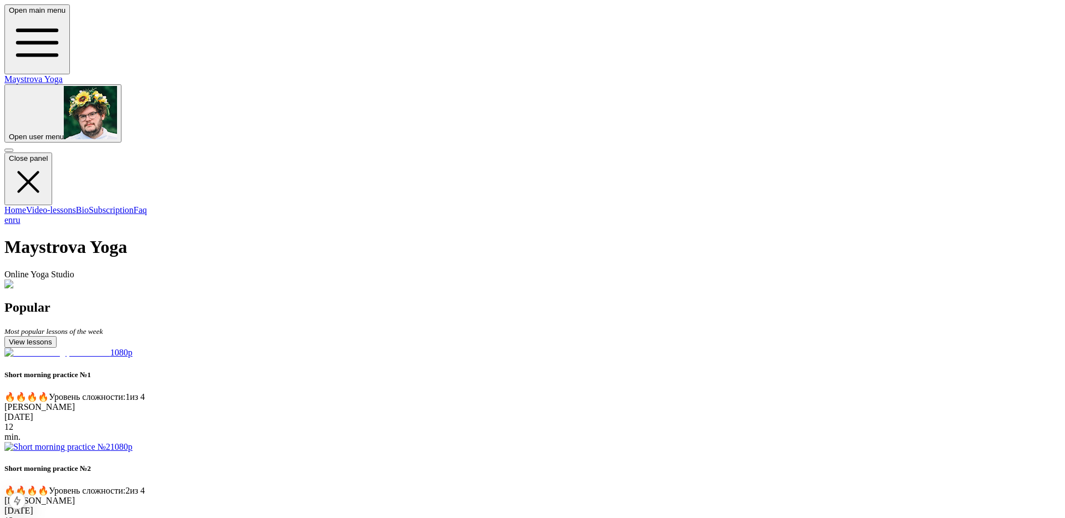
click at [13, 149] on button at bounding box center [8, 150] width 9 height 3
click at [13, 152] on button at bounding box center [8, 150] width 9 height 3
click at [110, 358] on img at bounding box center [57, 353] width 106 height 10
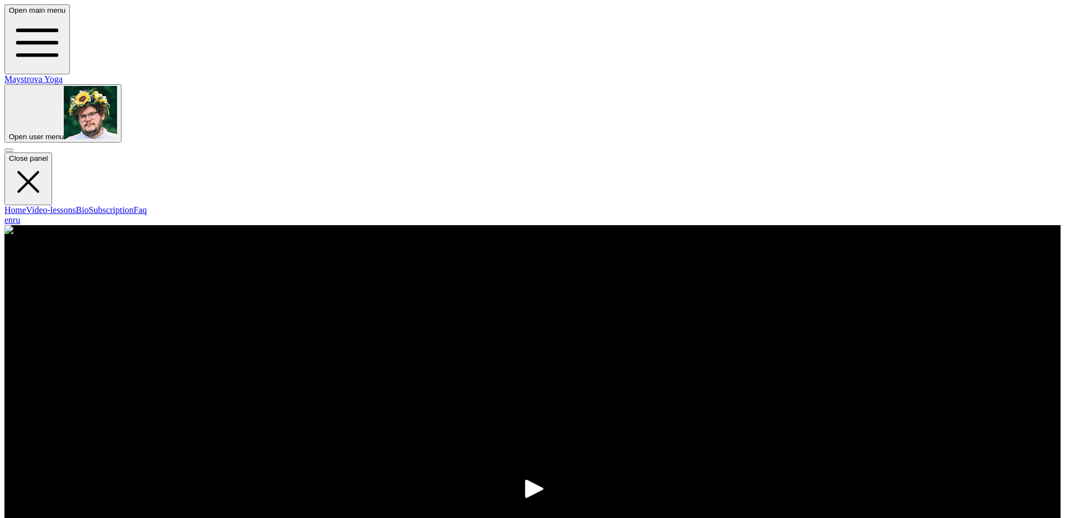
click at [9, 133] on span "button" at bounding box center [9, 137] width 0 height 8
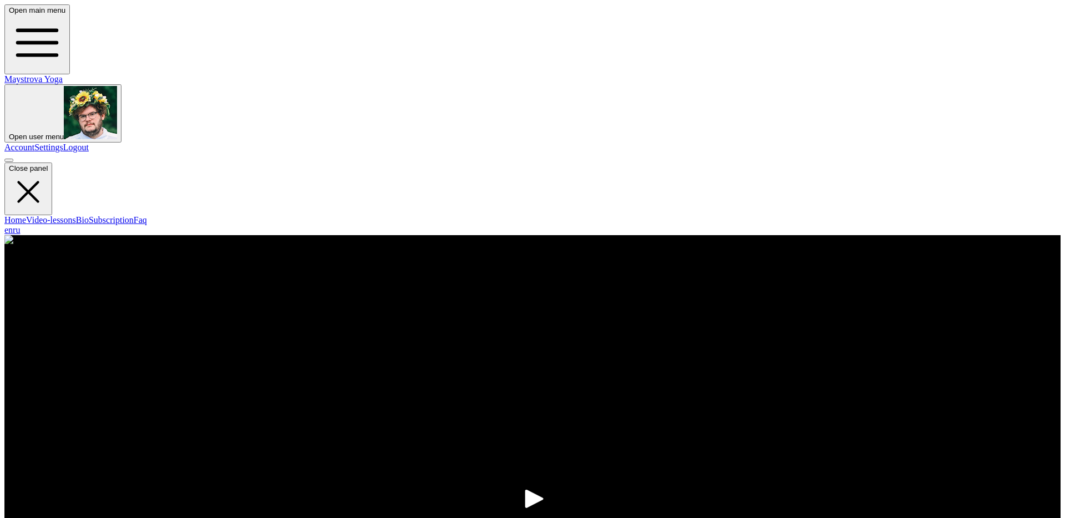
click at [89, 143] on link "Logout" at bounding box center [76, 147] width 26 height 9
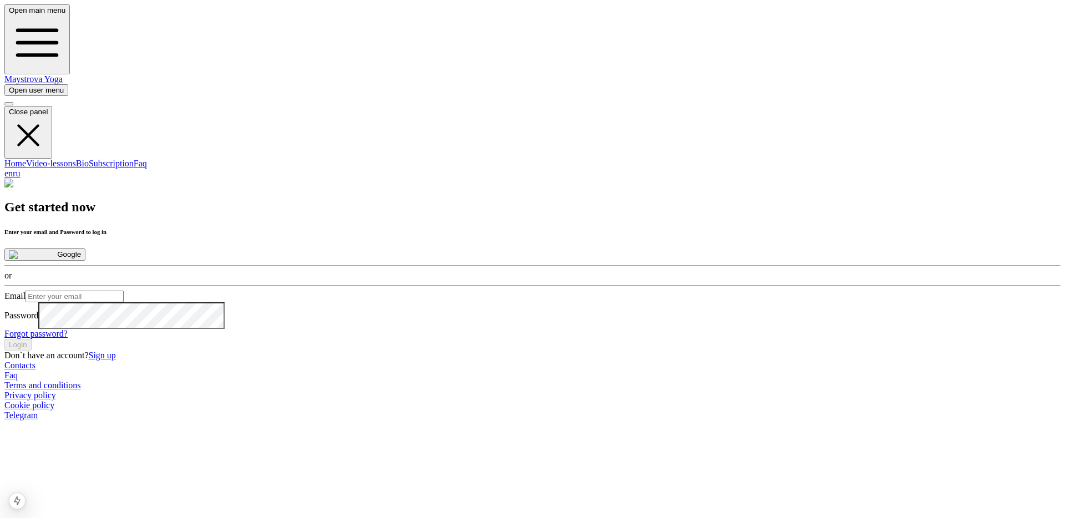
click at [85, 249] on button "Google" at bounding box center [44, 255] width 81 height 12
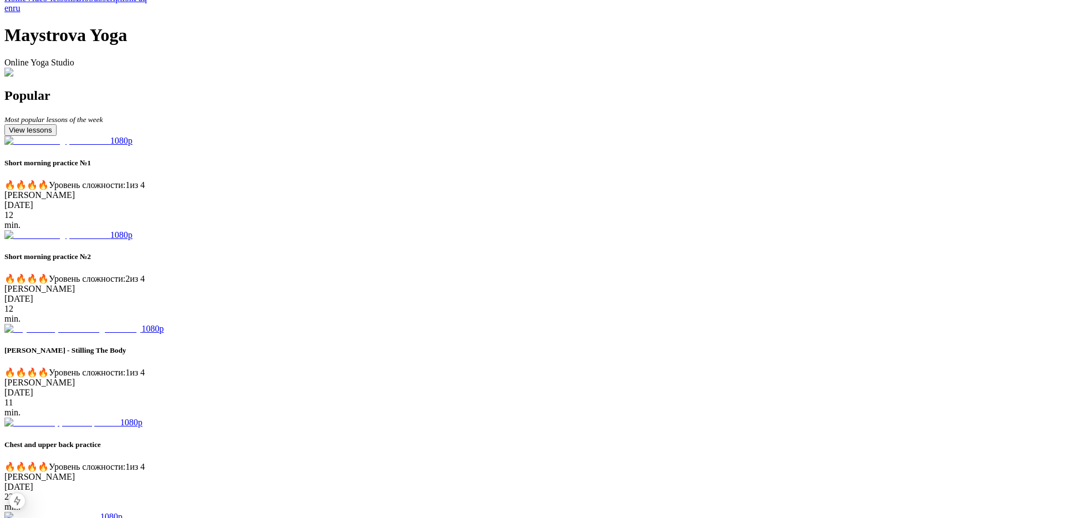
scroll to position [241, 0]
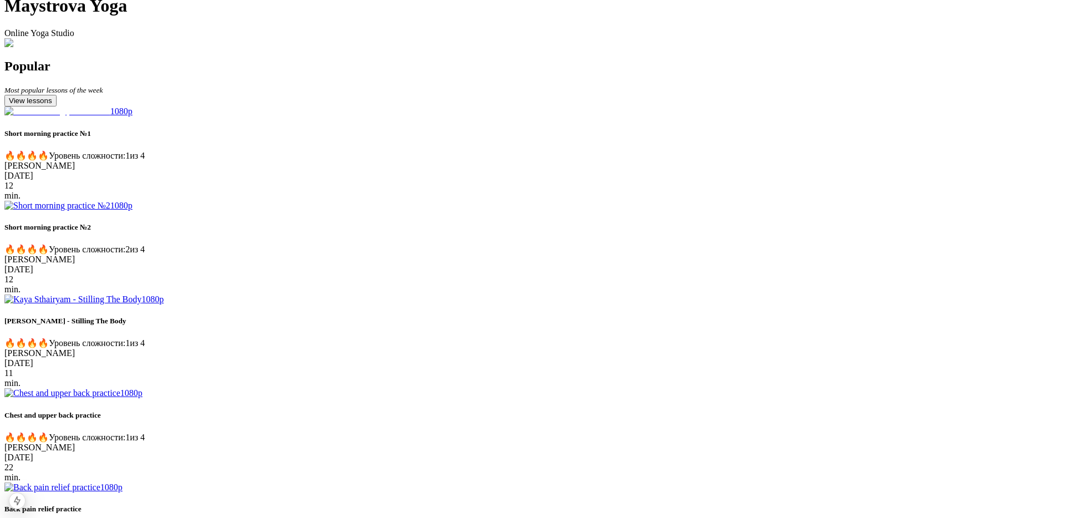
click at [110, 117] on img at bounding box center [57, 112] width 106 height 10
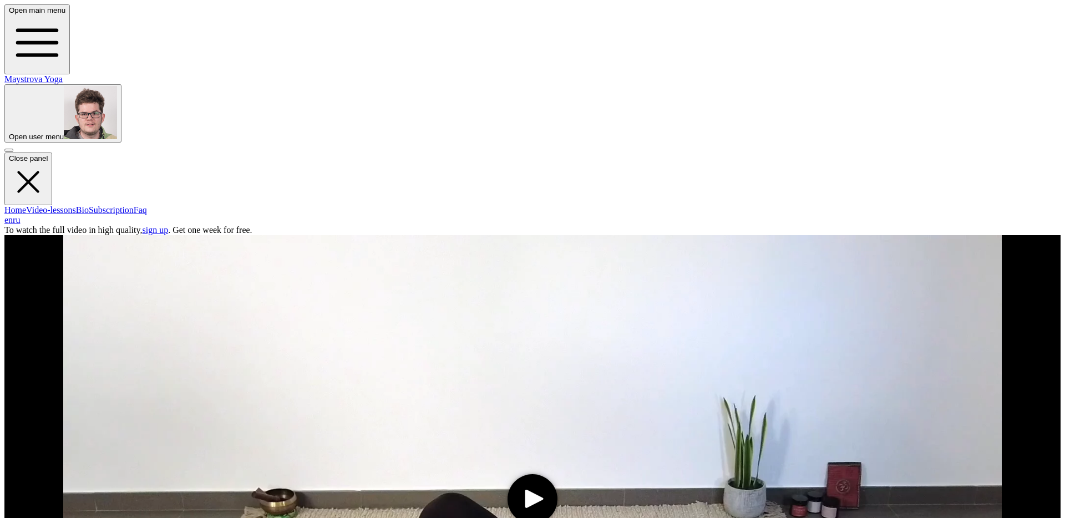
click at [9, 133] on span "button" at bounding box center [9, 137] width 0 height 8
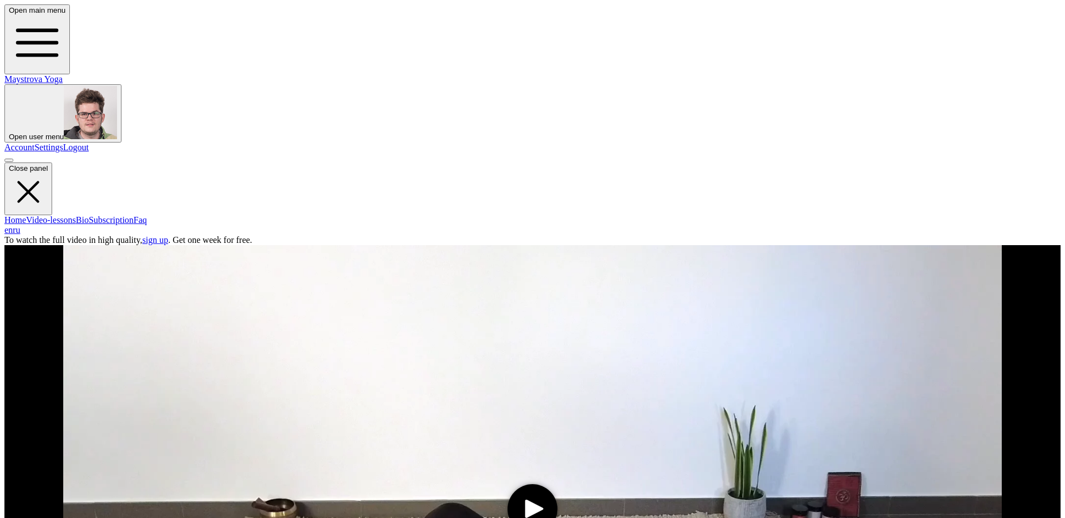
click at [89, 143] on link "Logout" at bounding box center [76, 147] width 26 height 9
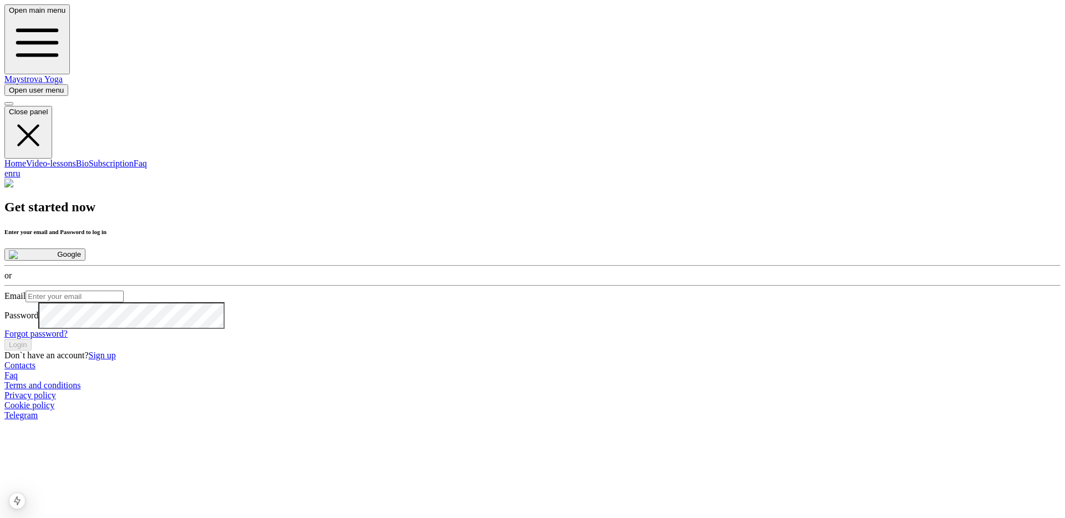
click at [85, 249] on button "Google" at bounding box center [44, 255] width 81 height 12
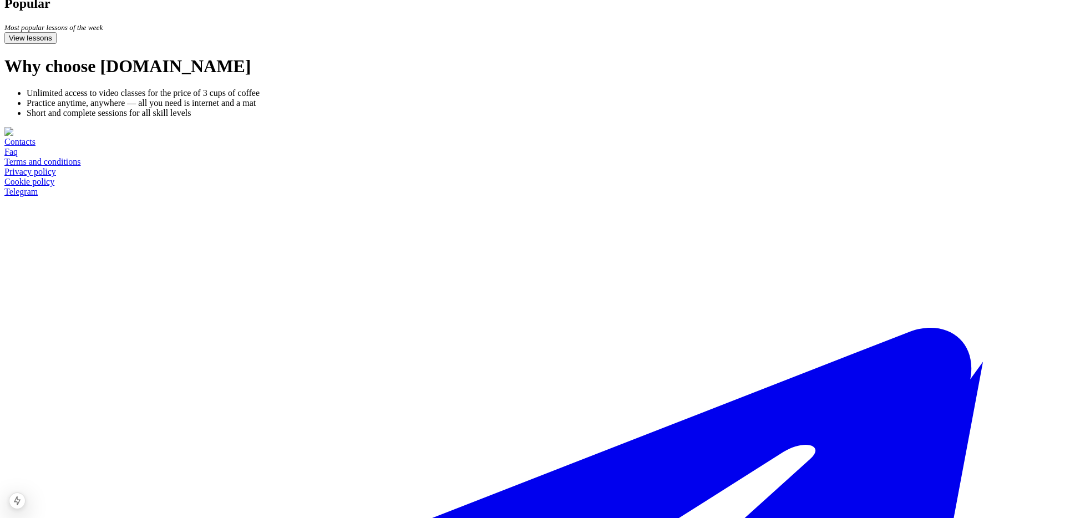
scroll to position [304, 0]
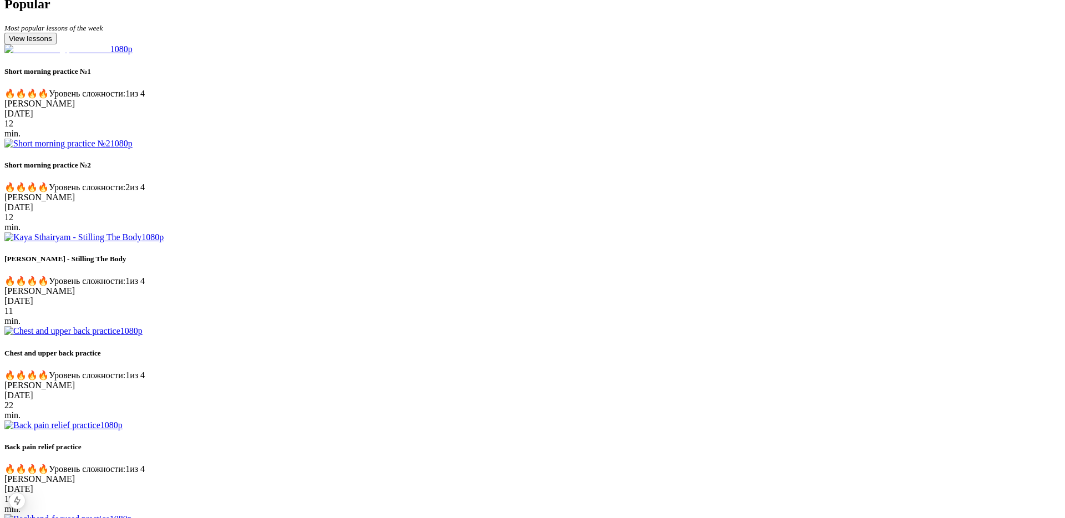
click at [110, 54] on img at bounding box center [57, 49] width 106 height 10
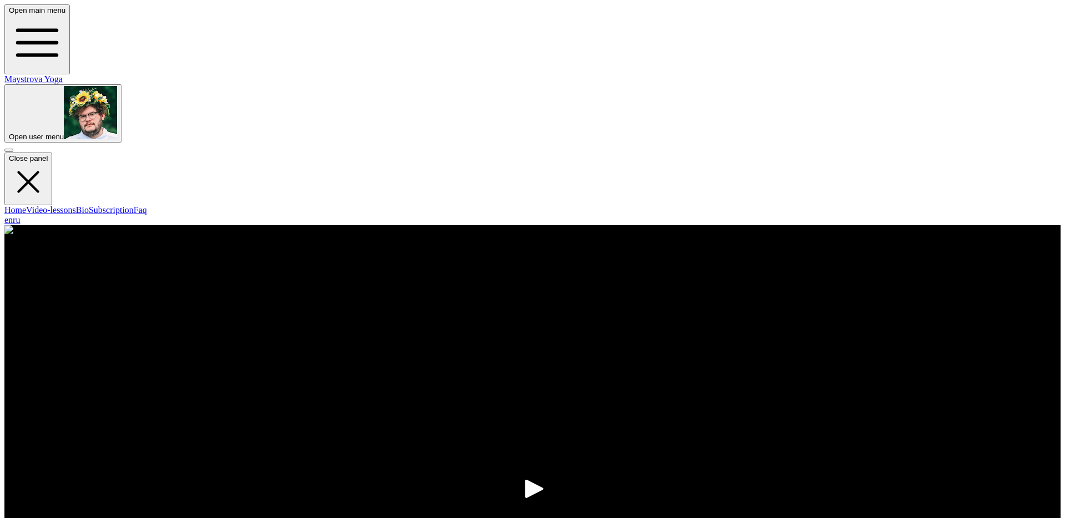
click at [525, 480] on icon "play" at bounding box center [534, 489] width 18 height 18
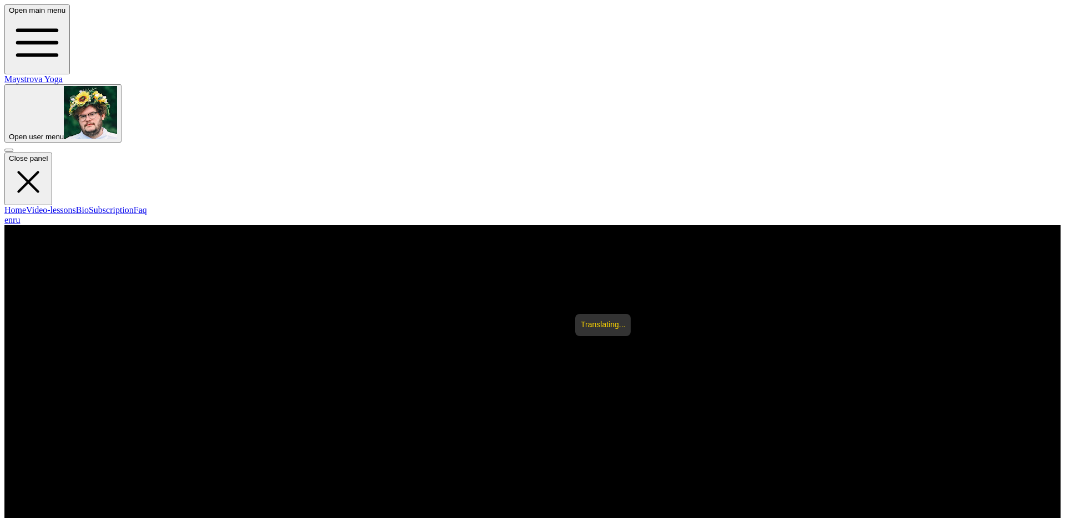
type media-rendition-menu "2"
click at [20, 225] on link "ru" at bounding box center [16, 219] width 7 height 9
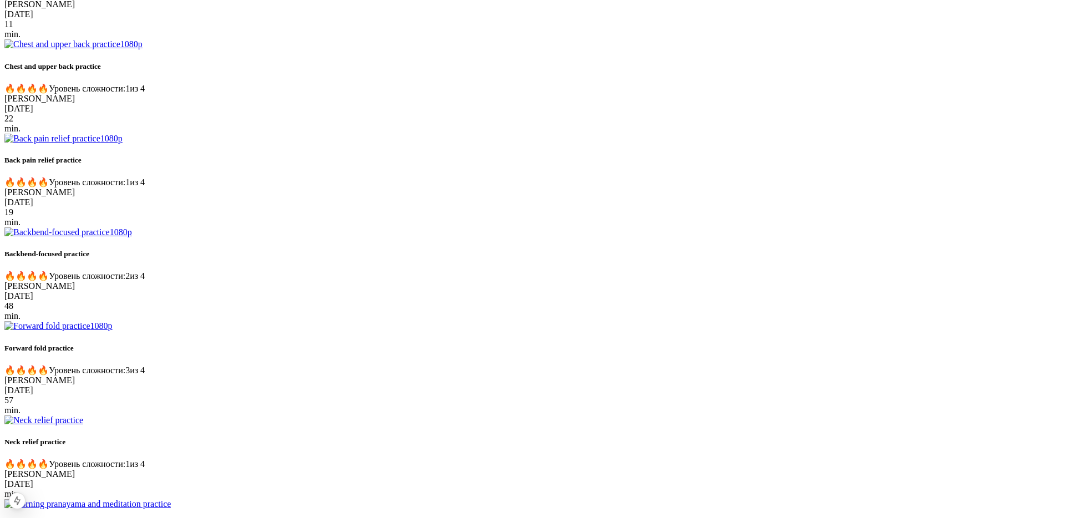
scroll to position [725, 0]
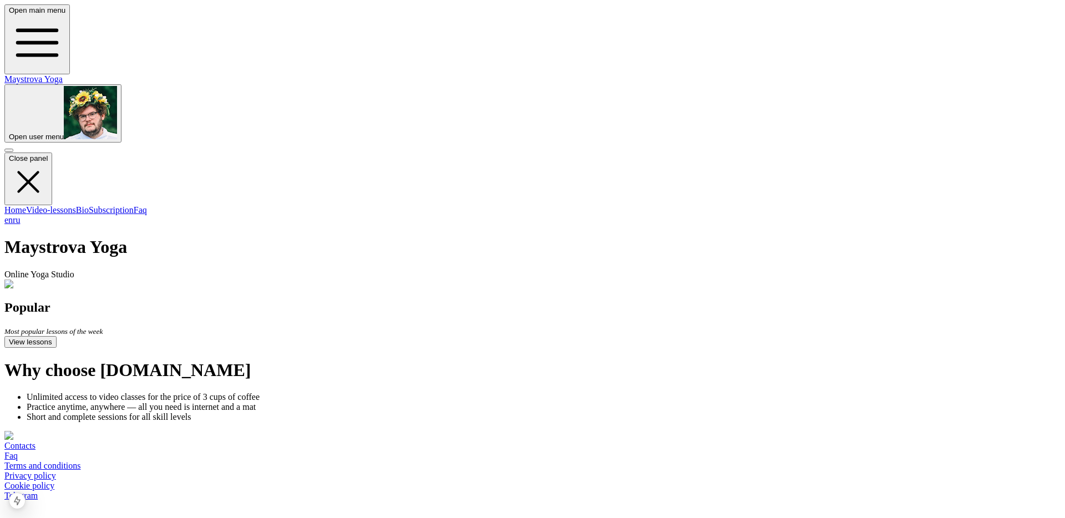
scroll to position [532, 0]
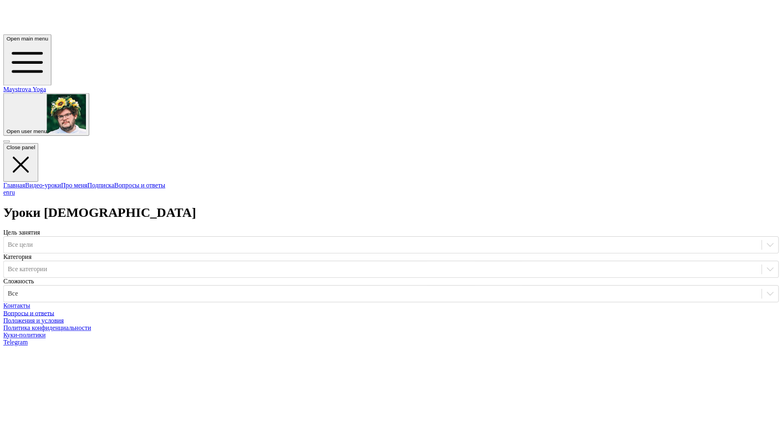
scroll to position [43, 0]
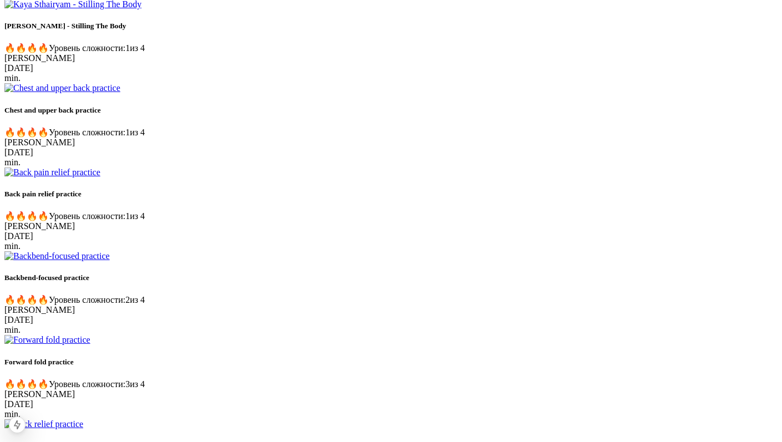
scroll to position [794, 0]
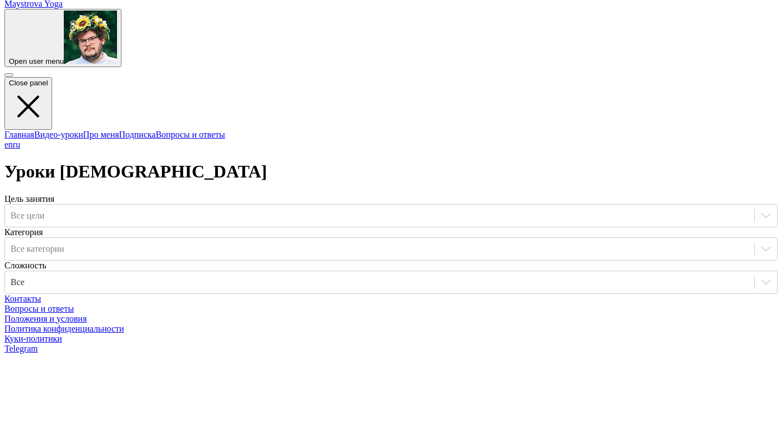
scroll to position [96, 0]
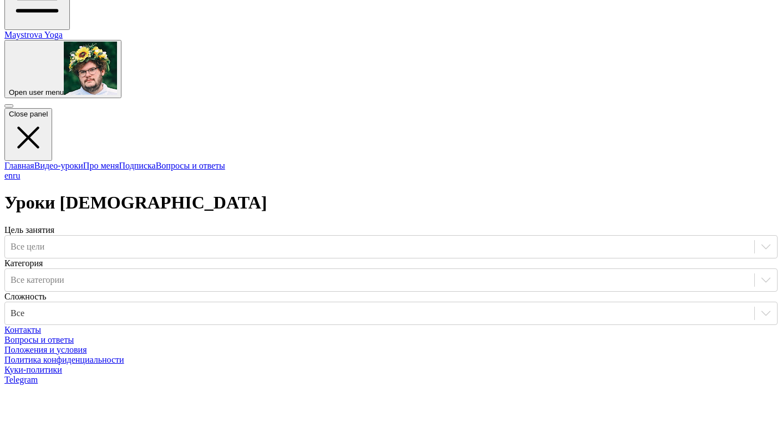
scroll to position [31, 0]
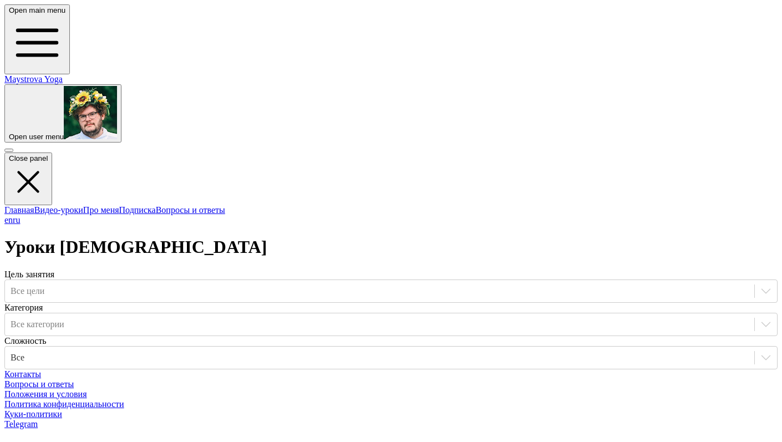
click at [63, 74] on link "Maystrova Yoga" at bounding box center [33, 78] width 58 height 9
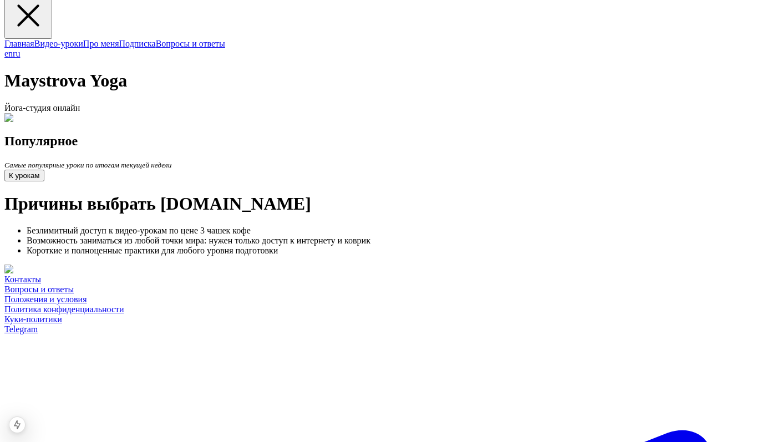
scroll to position [173, 0]
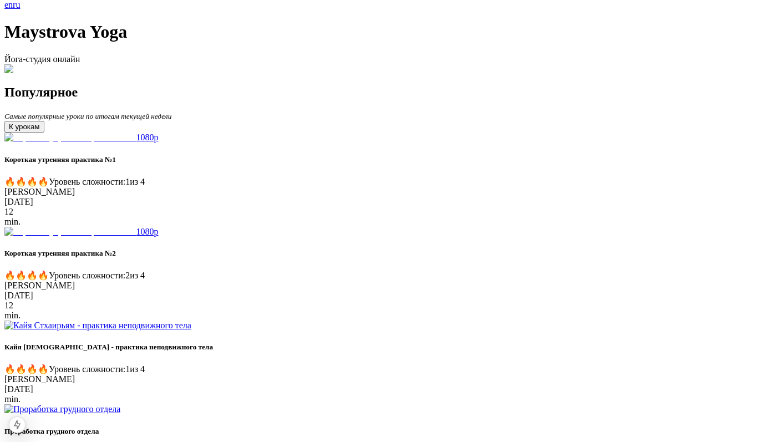
scroll to position [7, 0]
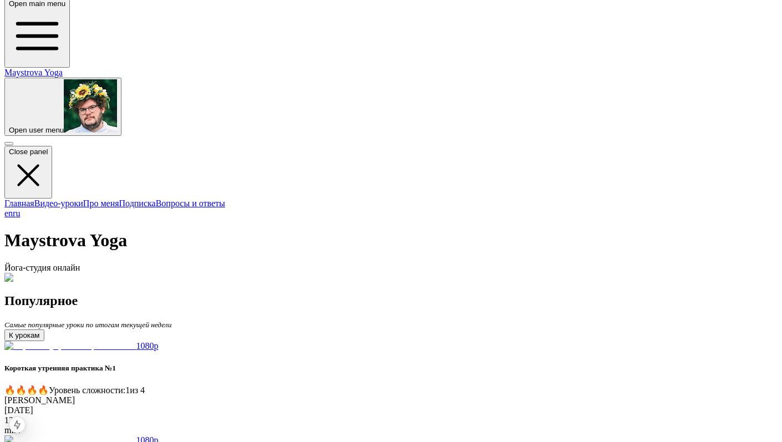
click at [9, 126] on span "button" at bounding box center [9, 130] width 0 height 8
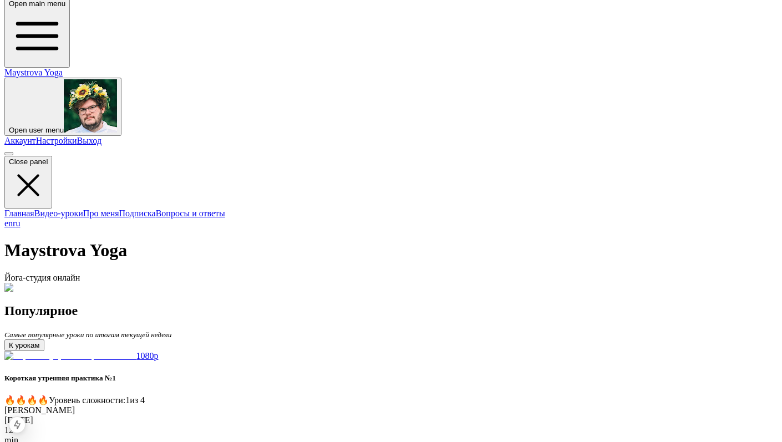
click at [102, 136] on link "Выход" at bounding box center [89, 140] width 25 height 9
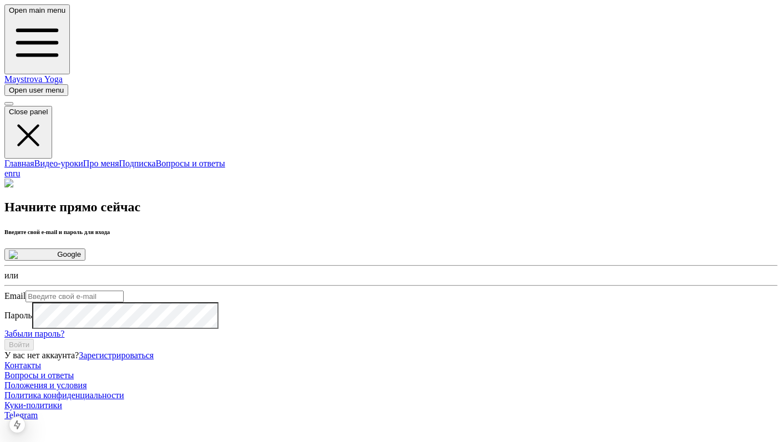
click at [71, 159] on link "Видео-уроки" at bounding box center [58, 163] width 49 height 9
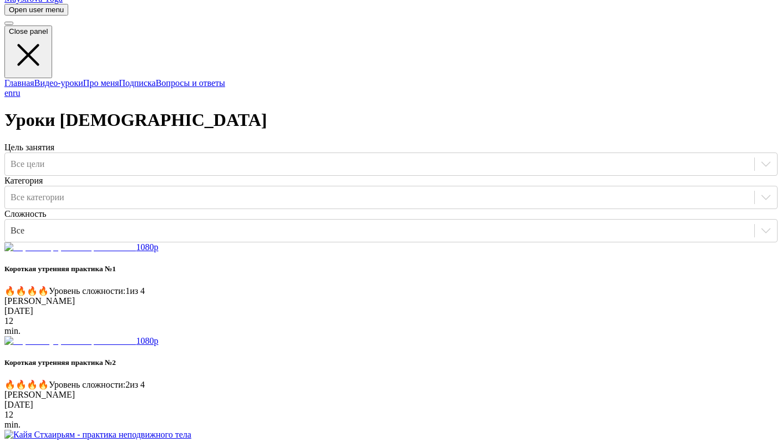
scroll to position [81, 0]
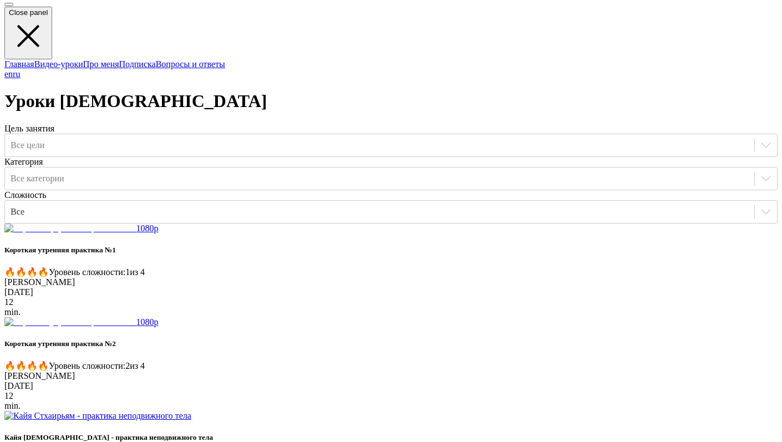
scroll to position [99, 0]
click at [136, 318] on img at bounding box center [70, 323] width 132 height 10
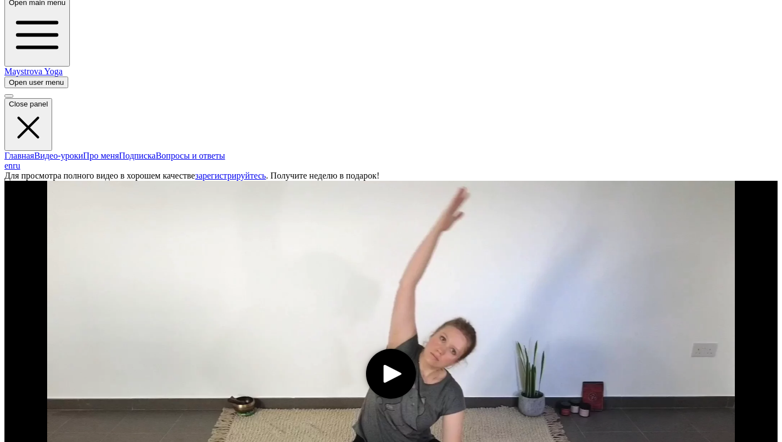
scroll to position [7, 0]
click at [384, 366] on icon "play" at bounding box center [393, 375] width 18 height 18
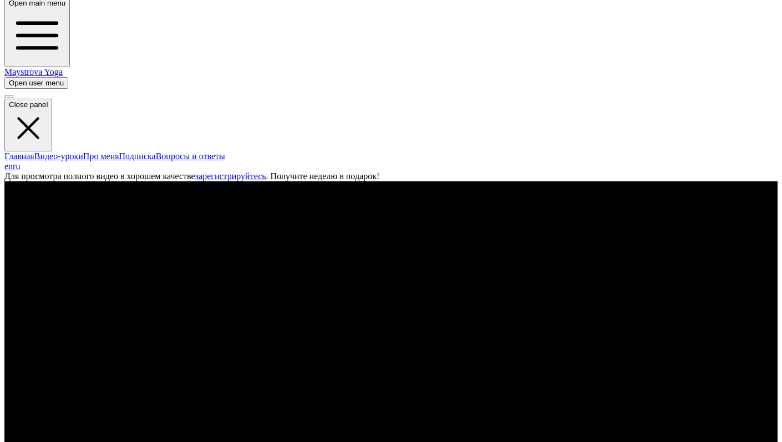
click at [209, 219] on video at bounding box center [390, 374] width 773 height 387
click at [9, 79] on span "button" at bounding box center [9, 83] width 0 height 8
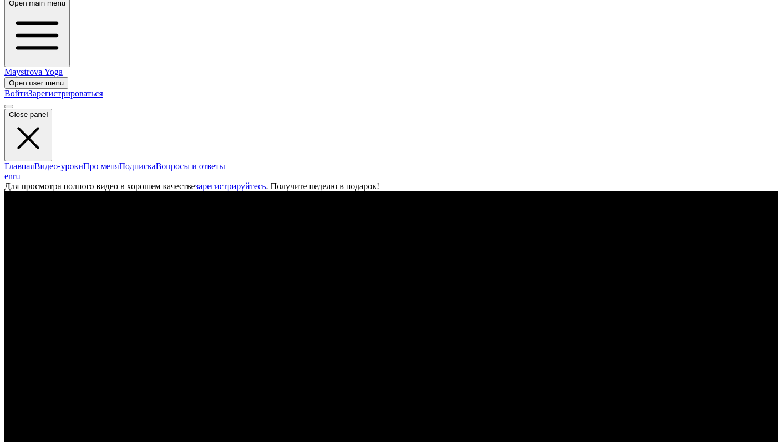
click at [28, 89] on link "Войти" at bounding box center [16, 93] width 24 height 9
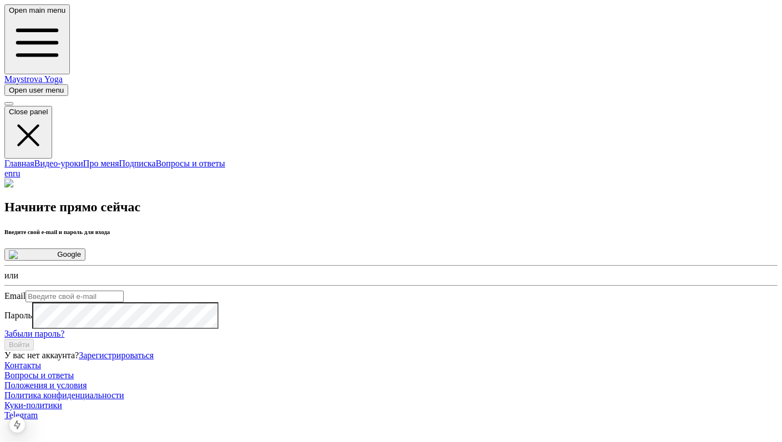
click at [85, 249] on button "Google" at bounding box center [44, 255] width 81 height 12
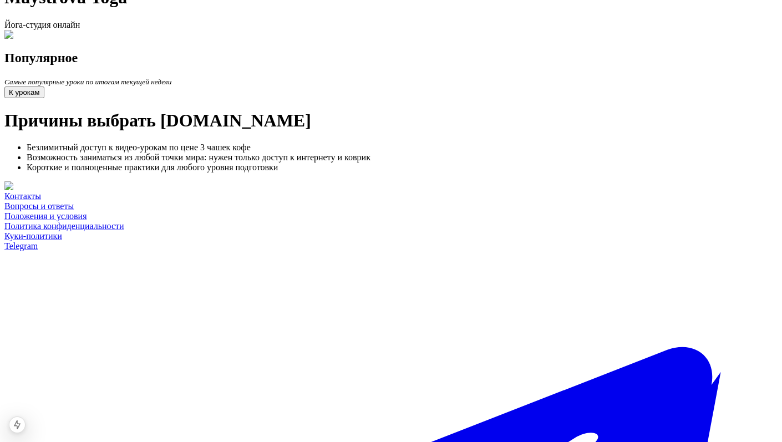
scroll to position [287, 0]
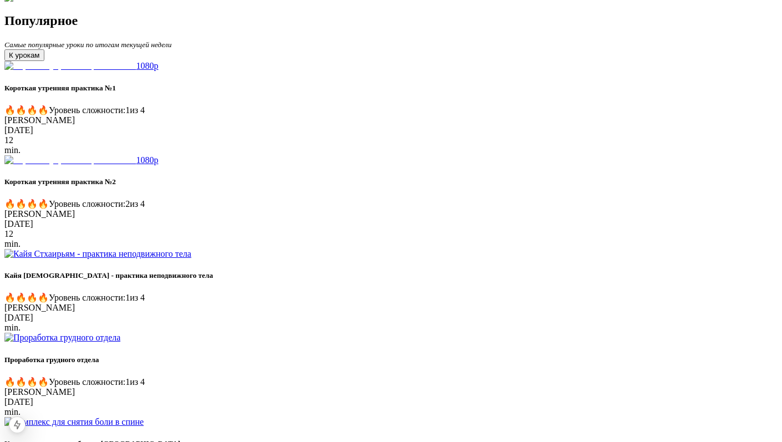
click at [44, 61] on button "К урокам" at bounding box center [24, 55] width 40 height 12
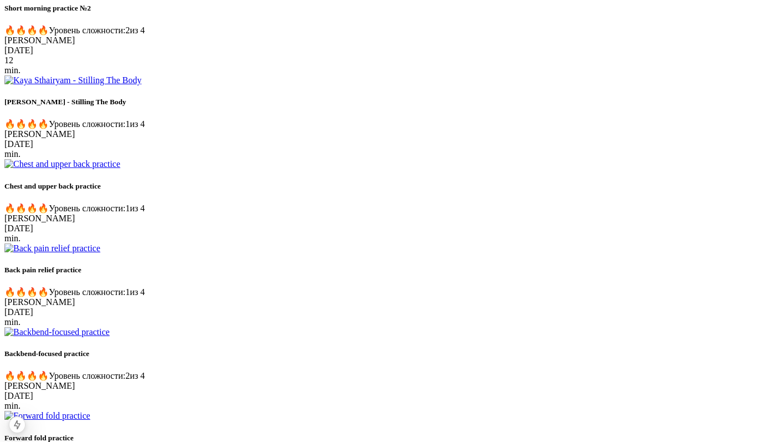
scroll to position [1363, 0]
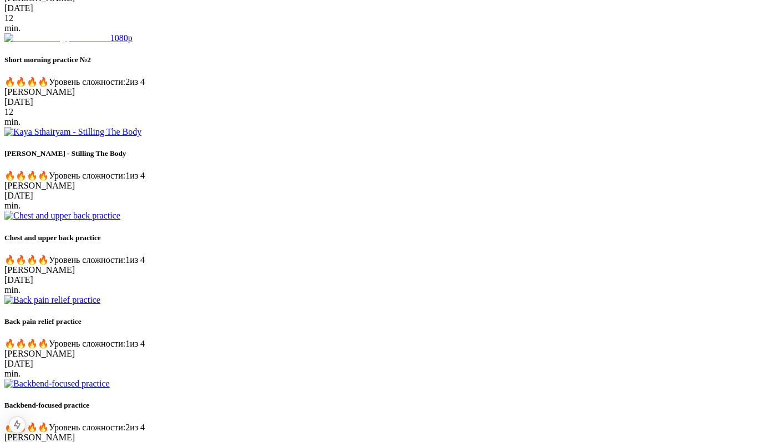
scroll to position [825, 0]
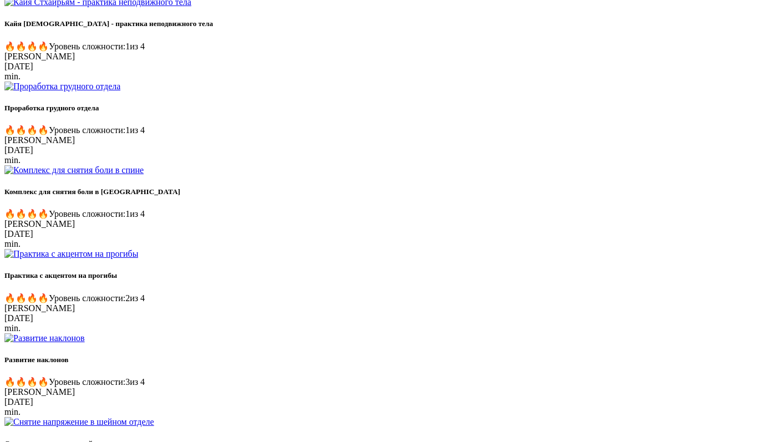
scroll to position [638, 0]
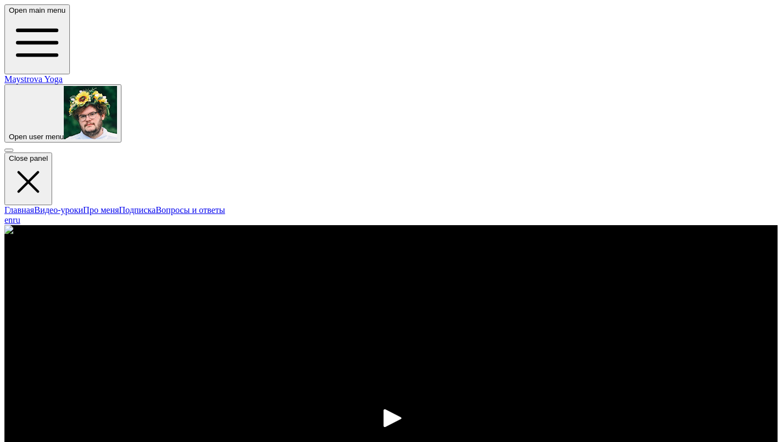
click at [366, 393] on media-play-button "play" at bounding box center [391, 418] width 50 height 50
click at [63, 74] on link "Maystrova Yoga" at bounding box center [33, 78] width 58 height 9
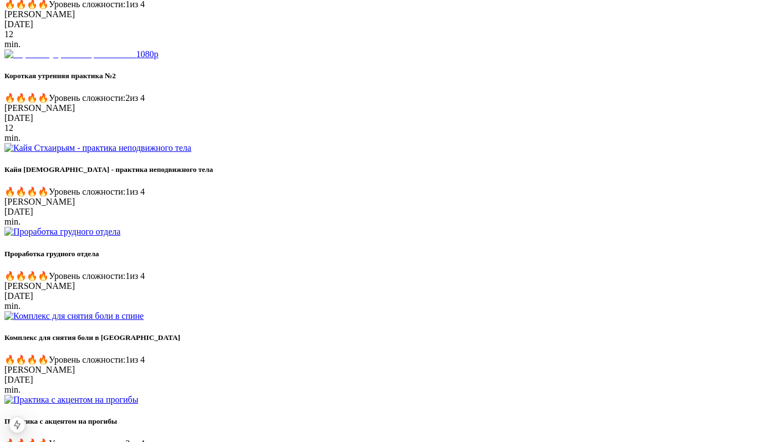
scroll to position [864, 0]
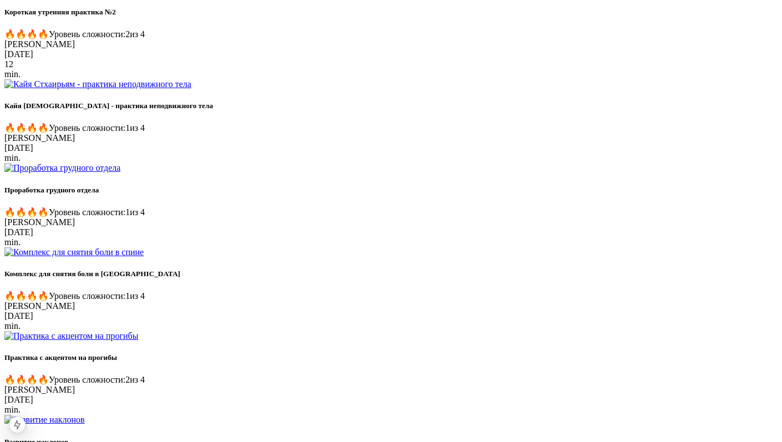
scroll to position [246, 0]
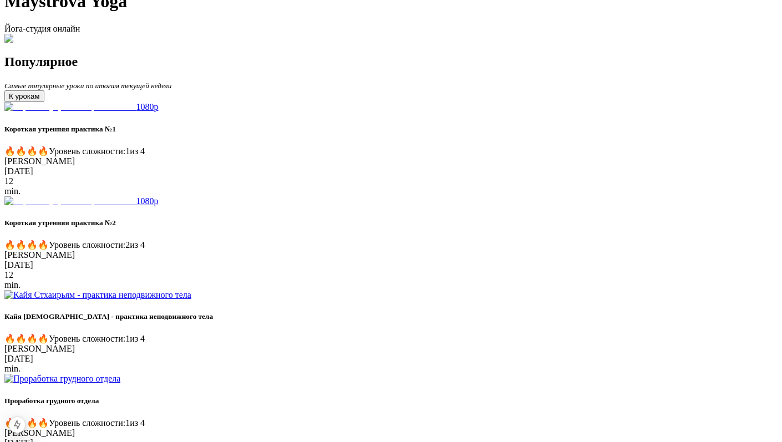
click at [44, 102] on button "К урокам" at bounding box center [24, 96] width 40 height 12
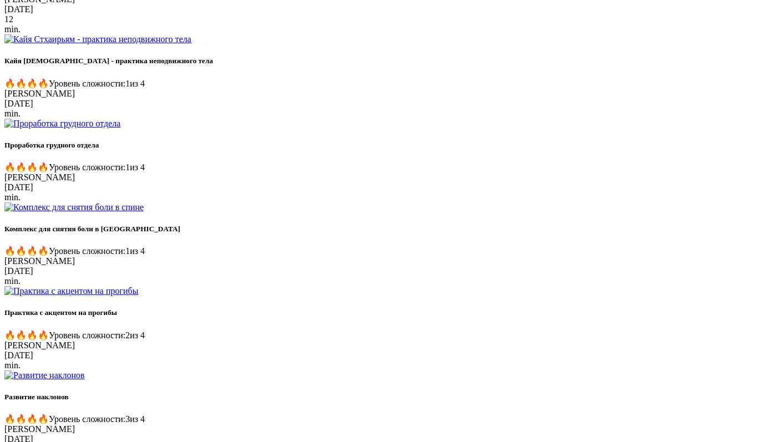
scroll to position [660, 0]
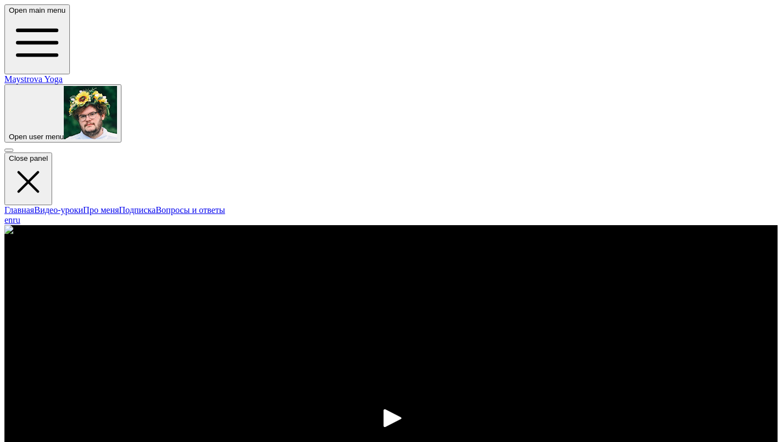
click at [68, 205] on div "Главная Видео-уроки Про меня Подписка Вопросы и ответы en ru" at bounding box center [390, 215] width 773 height 20
click at [34, 205] on link "Главная" at bounding box center [19, 209] width 30 height 9
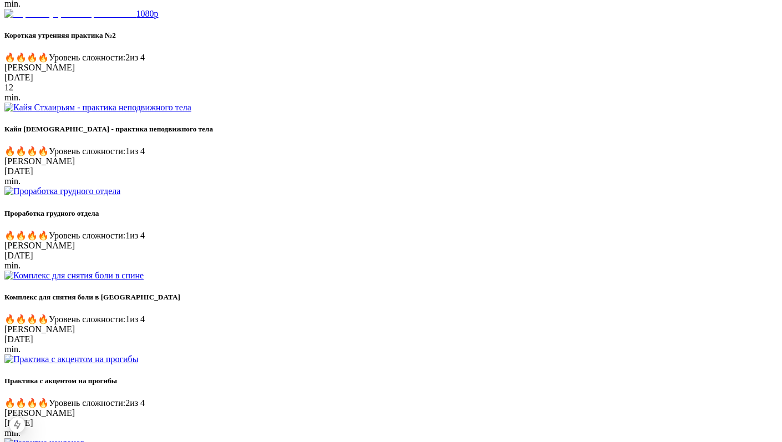
scroll to position [864, 0]
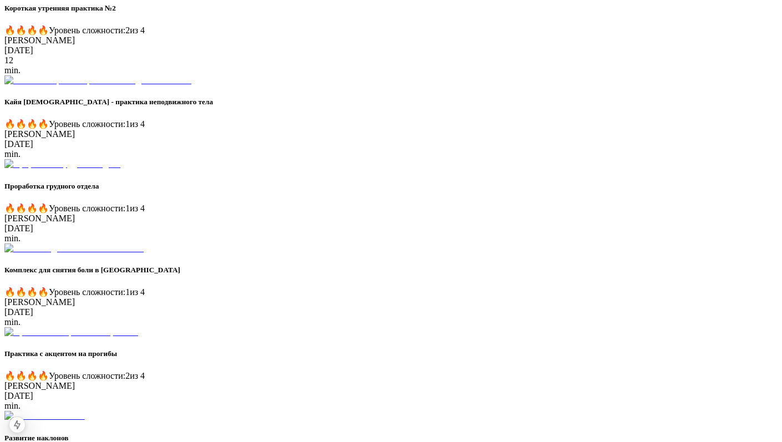
scroll to position [1377, 0]
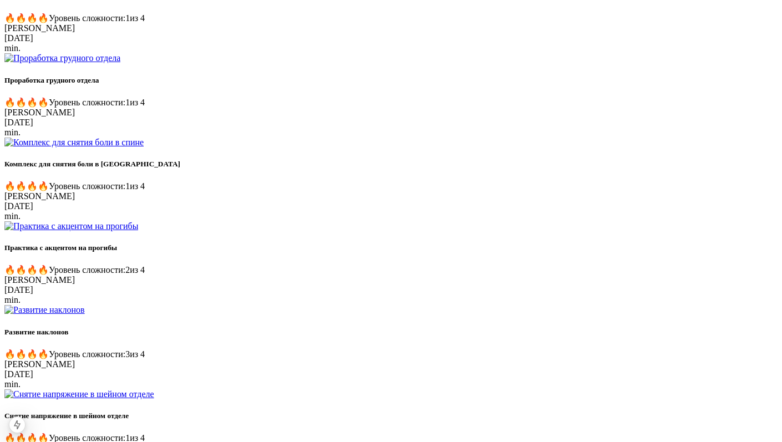
scroll to position [847, 0]
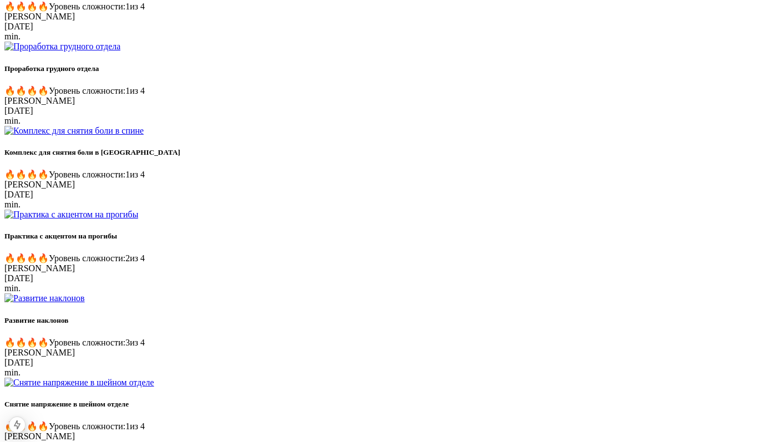
click at [531, 272] on div "1080p Короткая утренняя практика №1 🔥 🔥 🔥 🔥 Уровень сложности: 1 из 4 [PERSON_N…" at bounding box center [390, 179] width 773 height 1357
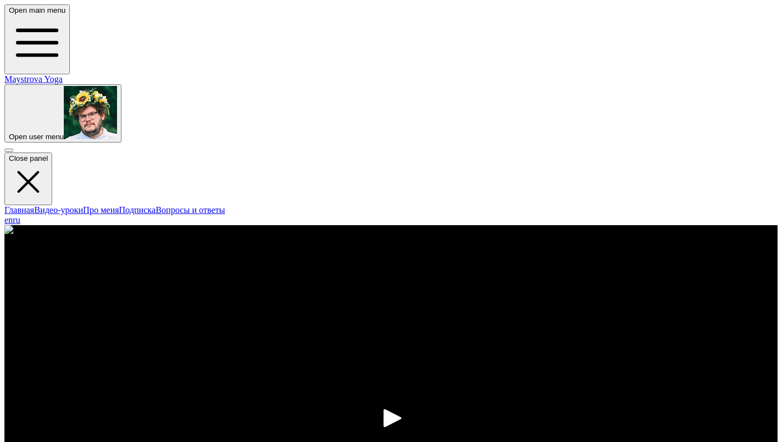
click at [366, 393] on media-play-button "play" at bounding box center [391, 418] width 50 height 50
click at [63, 74] on link "Maystrova Yoga" at bounding box center [33, 78] width 58 height 9
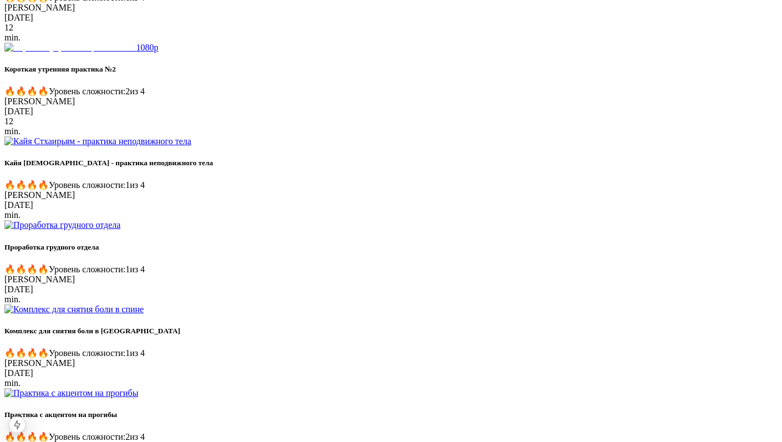
scroll to position [1056, 0]
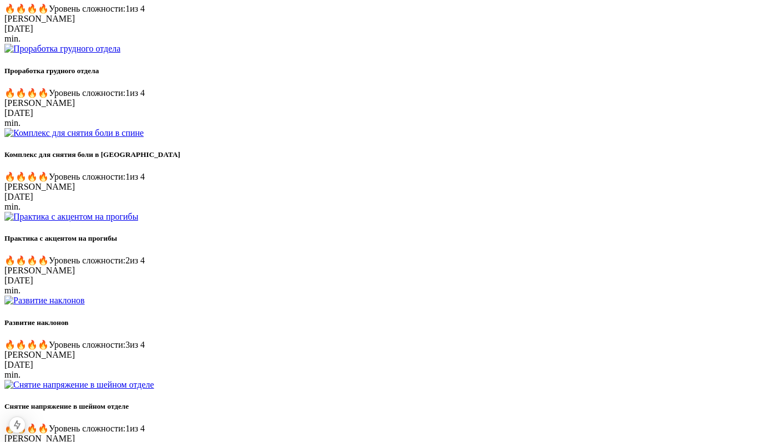
scroll to position [846, 0]
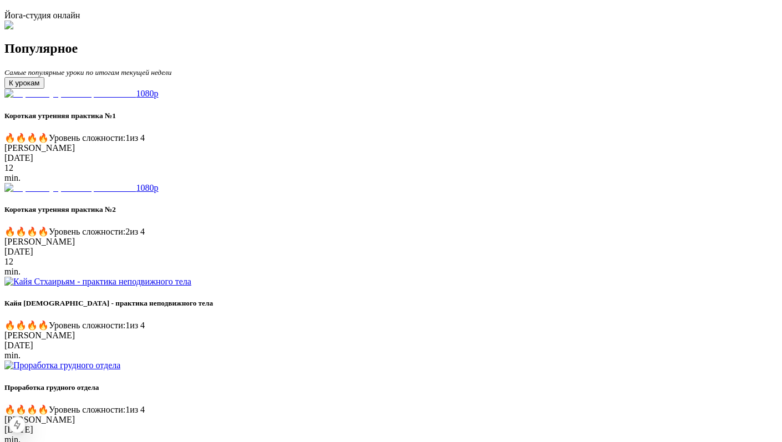
scroll to position [260, 0]
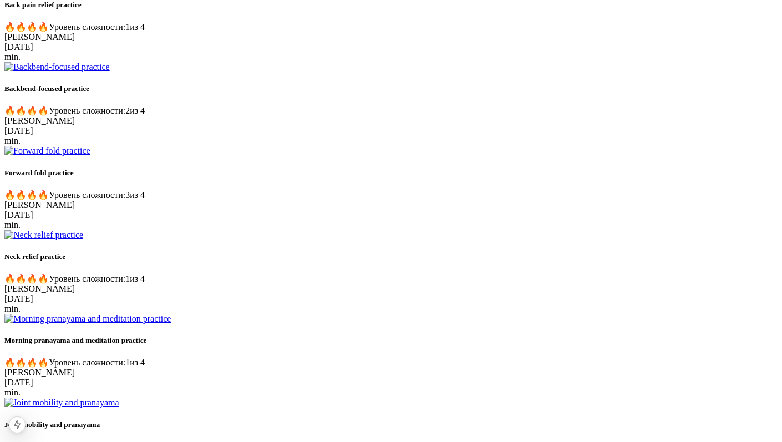
scroll to position [721, 0]
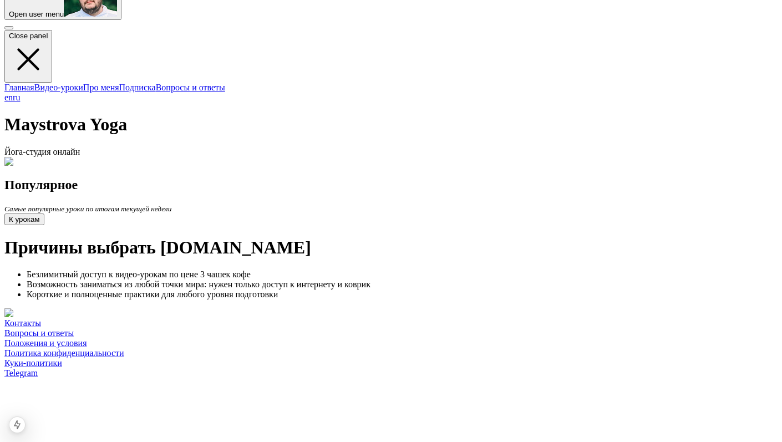
scroll to position [118, 0]
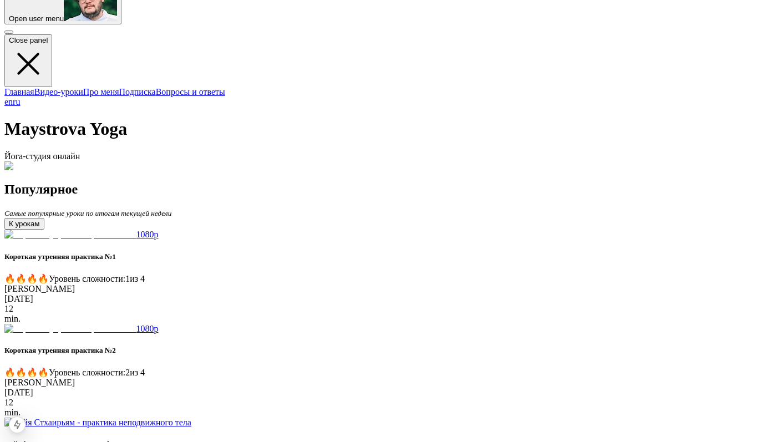
click at [80, 87] on link "Видео-уроки" at bounding box center [58, 91] width 49 height 9
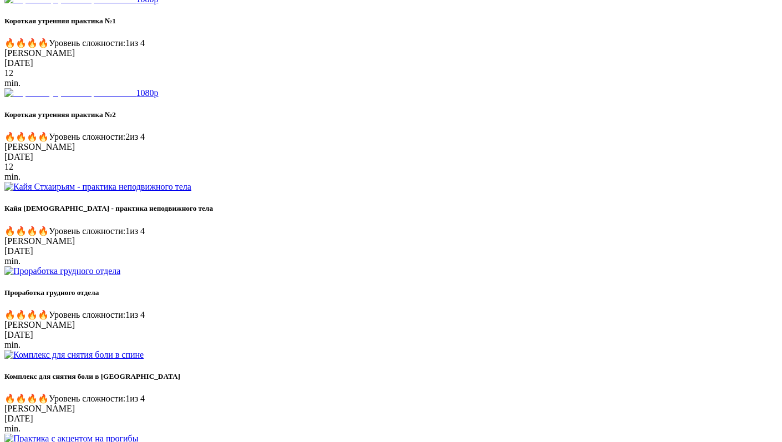
scroll to position [376, 0]
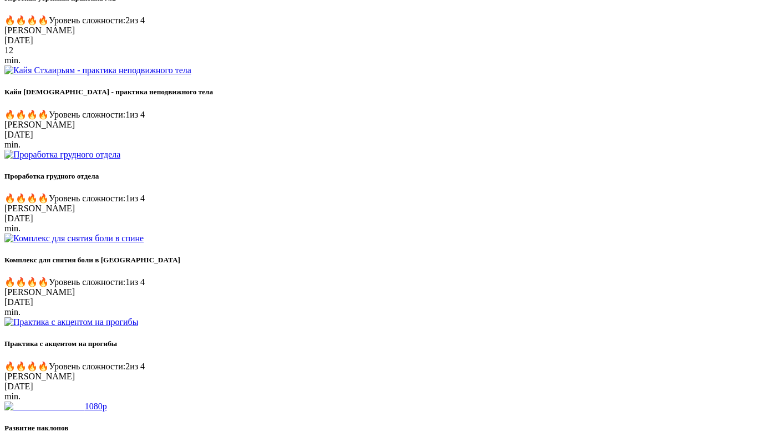
scroll to position [485, 0]
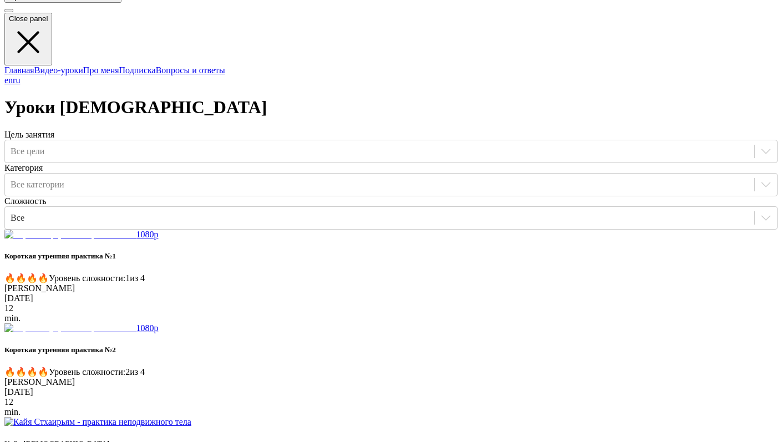
scroll to position [140, 0]
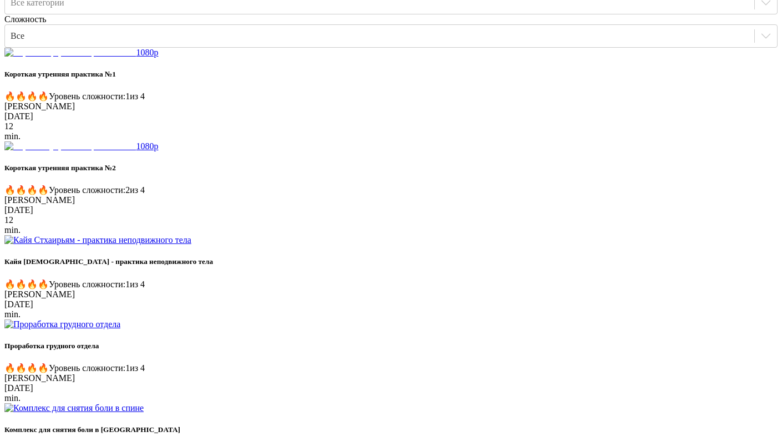
scroll to position [322, 0]
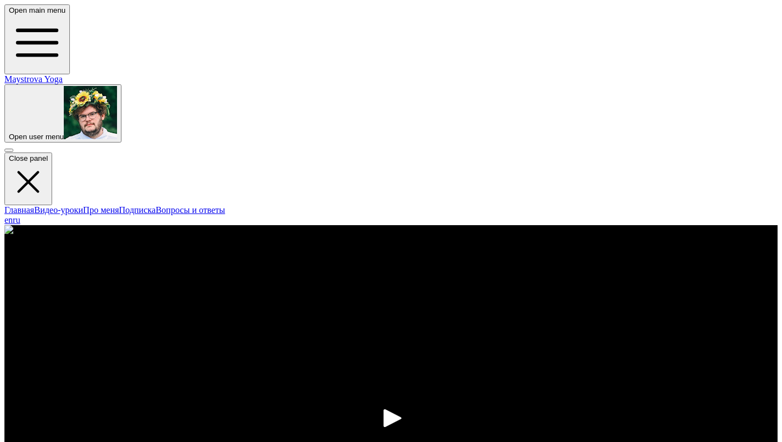
click at [384, 409] on icon "play" at bounding box center [393, 418] width 18 height 18
click at [63, 74] on link "Maystrova Yoga" at bounding box center [33, 78] width 58 height 9
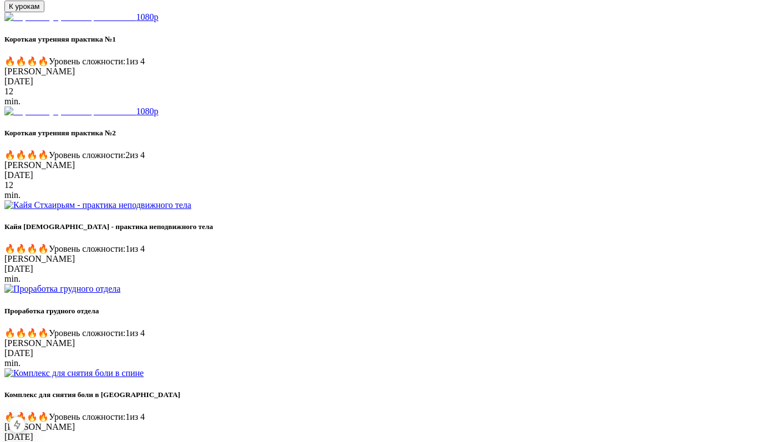
scroll to position [174, 0]
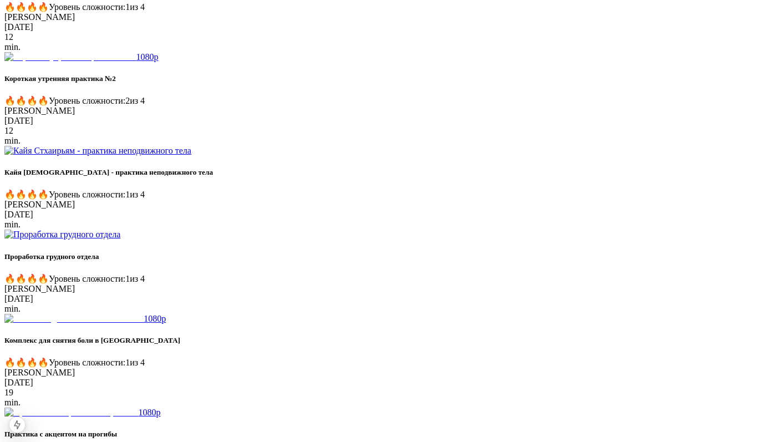
scroll to position [510, 0]
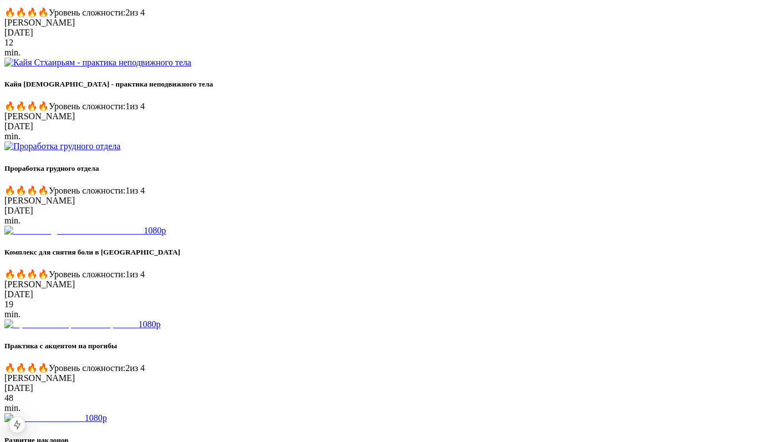
scroll to position [474, 0]
